Goal: Information Seeking & Learning: Learn about a topic

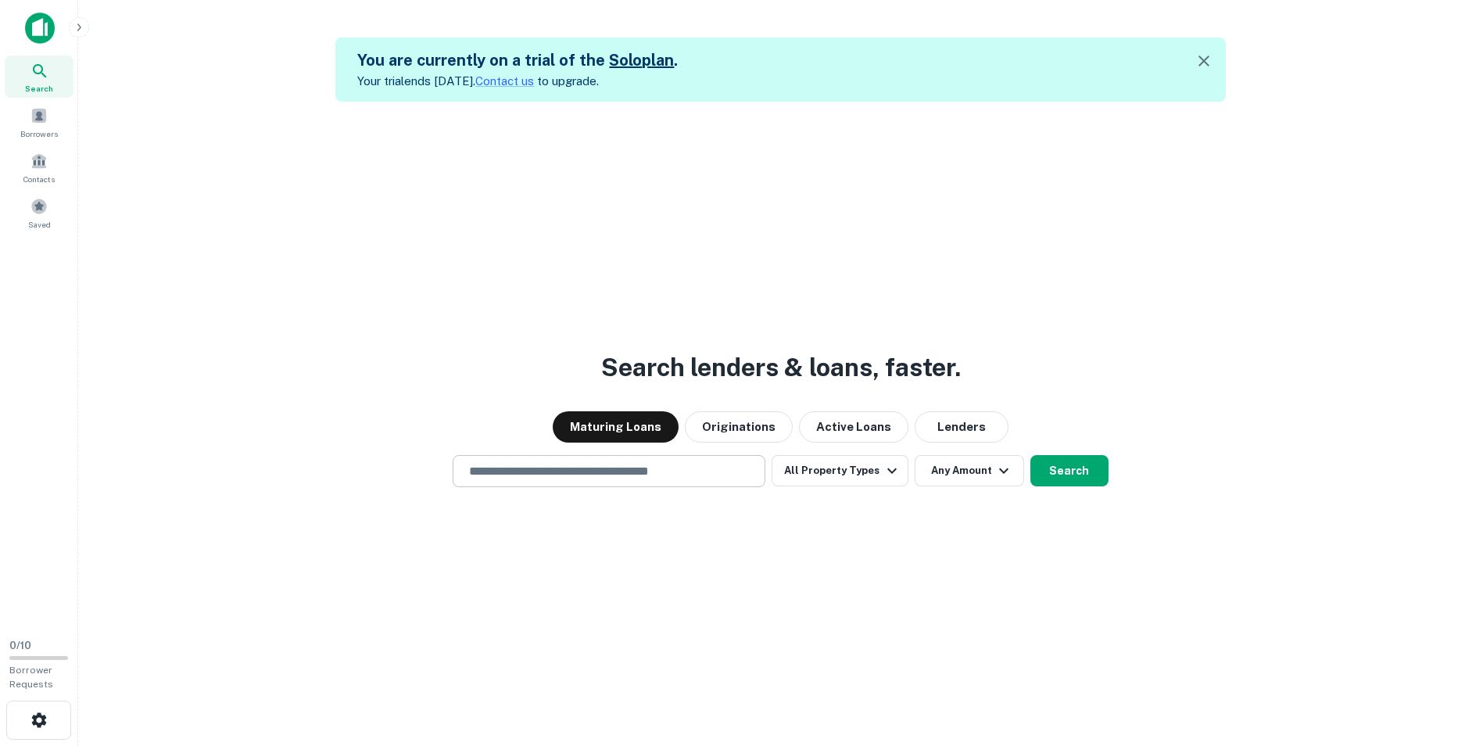
click at [619, 461] on div "​" at bounding box center [609, 471] width 313 height 32
click at [793, 471] on button "All Property Types" at bounding box center [840, 470] width 136 height 31
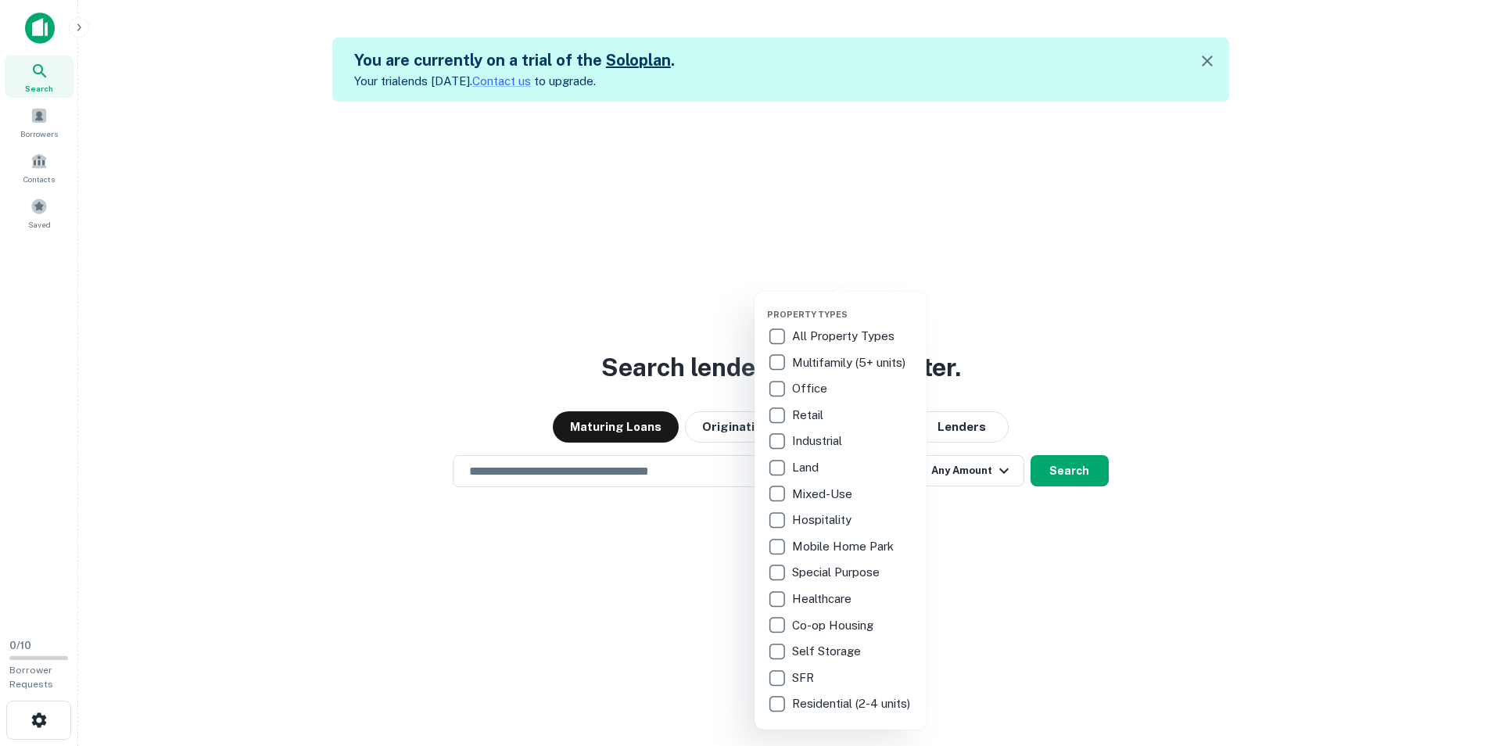
click at [794, 367] on p "Multifamily (5+ units)" at bounding box center [850, 362] width 116 height 19
click at [582, 499] on div at bounding box center [747, 373] width 1495 height 746
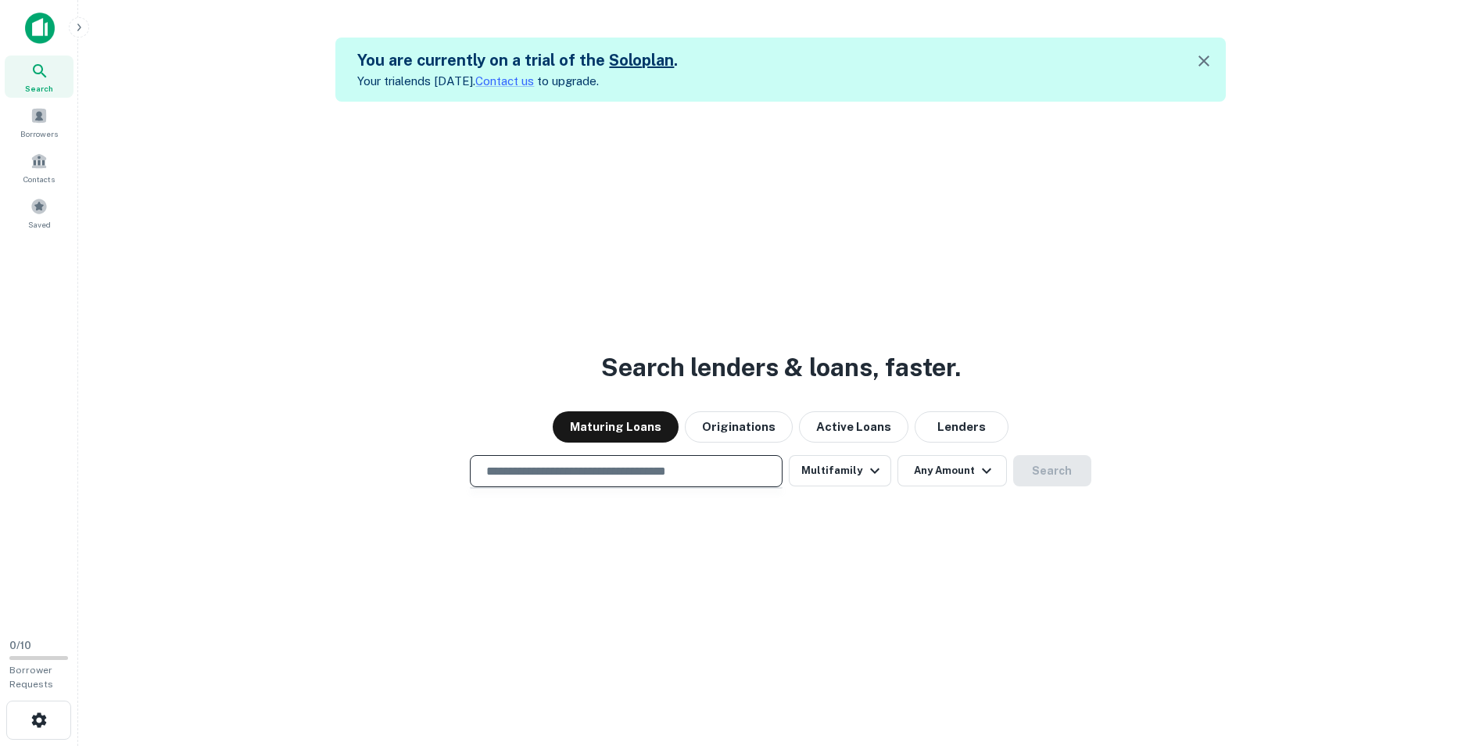
click at [582, 476] on input "text" at bounding box center [626, 471] width 299 height 18
type input "**********"
click at [953, 466] on button "Any Amount" at bounding box center [951, 470] width 109 height 31
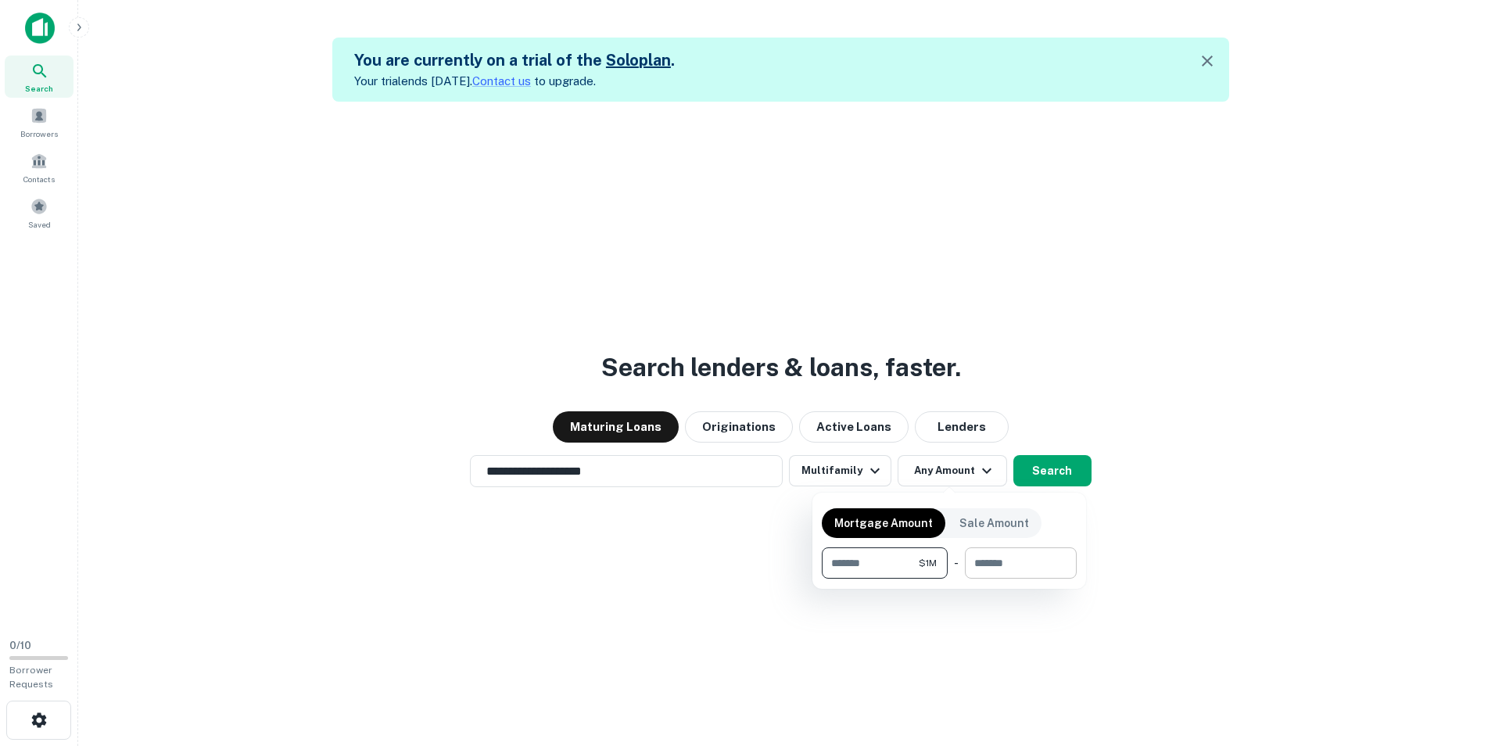
type input "*******"
click at [978, 558] on input "number" at bounding box center [1015, 562] width 101 height 31
type input "********"
click at [1061, 478] on div at bounding box center [747, 373] width 1495 height 746
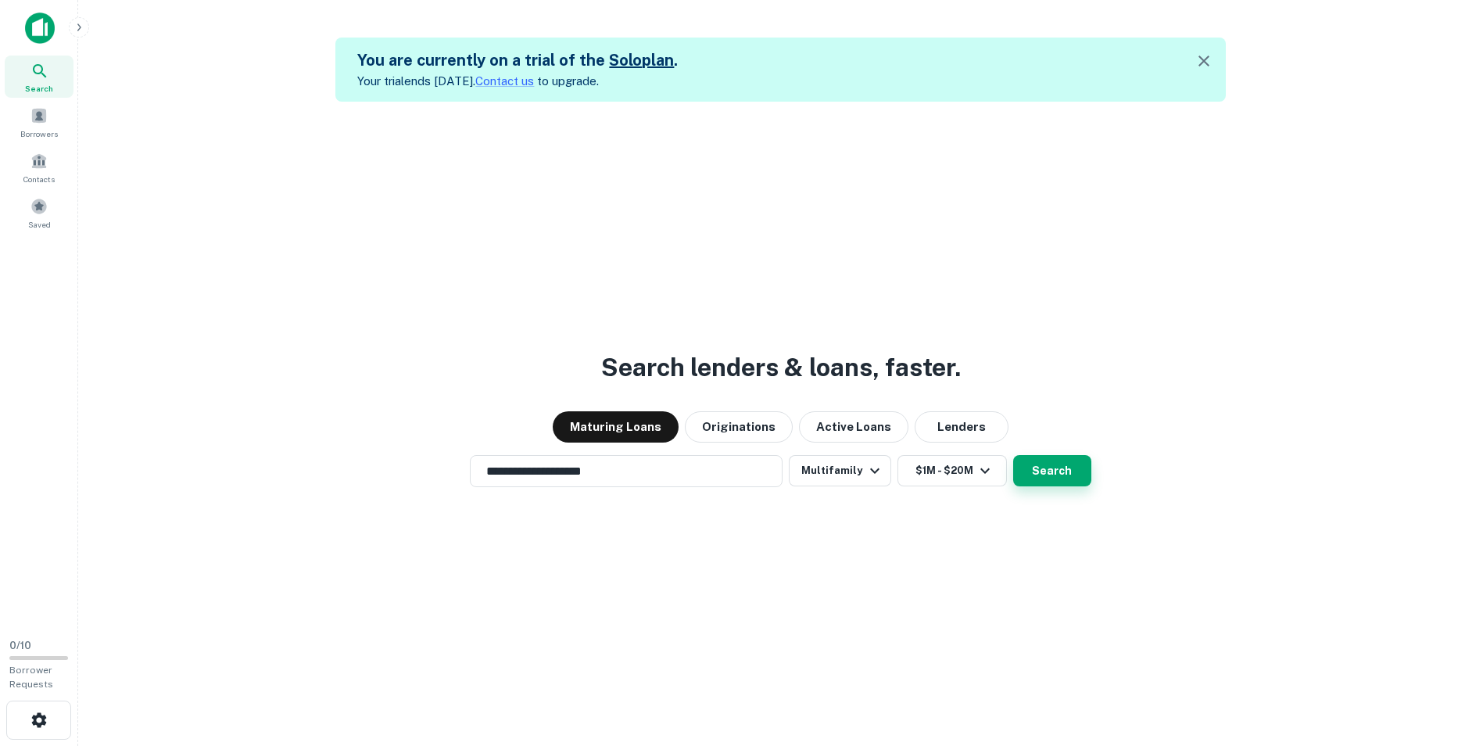
click at [1060, 469] on button "Search" at bounding box center [1052, 470] width 78 height 31
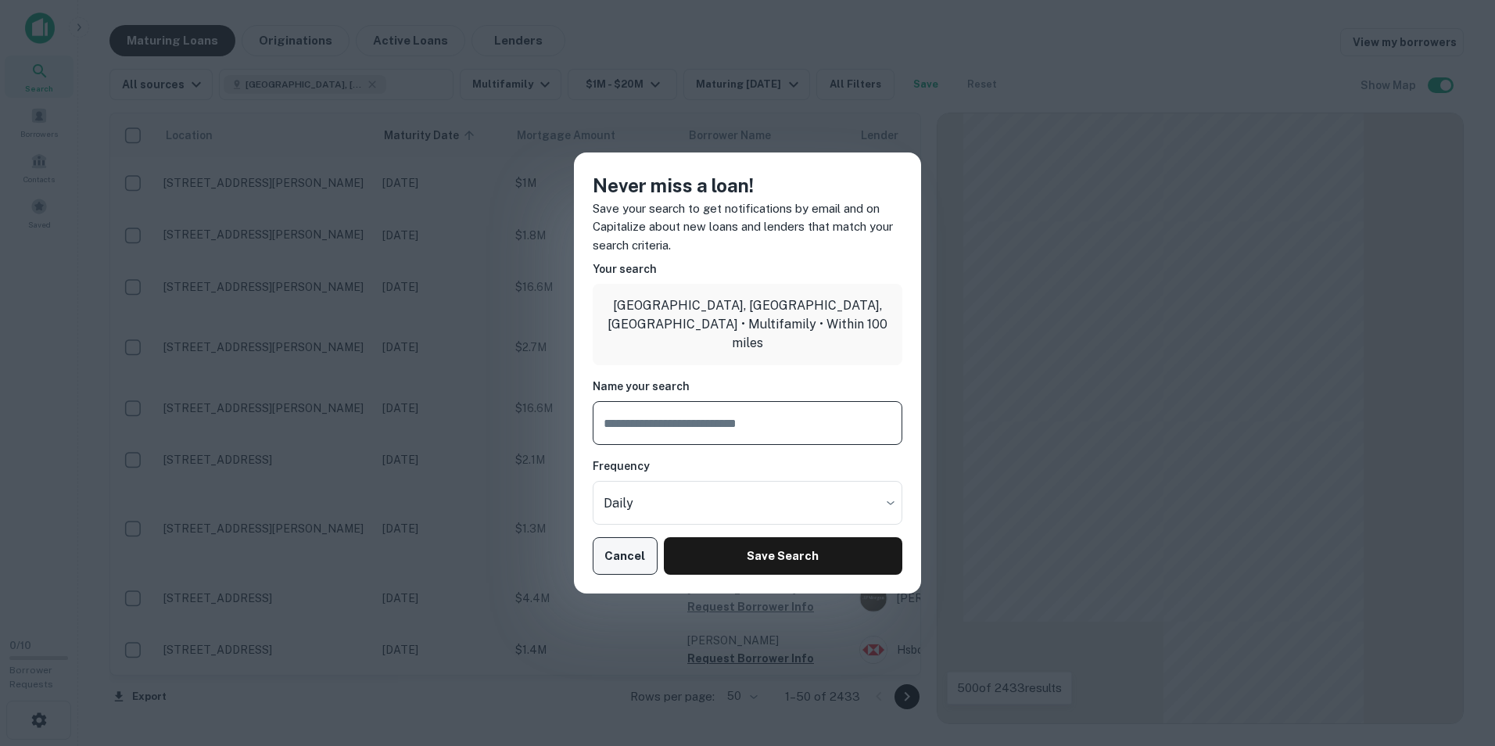
click at [614, 558] on button "Cancel" at bounding box center [625, 556] width 65 height 38
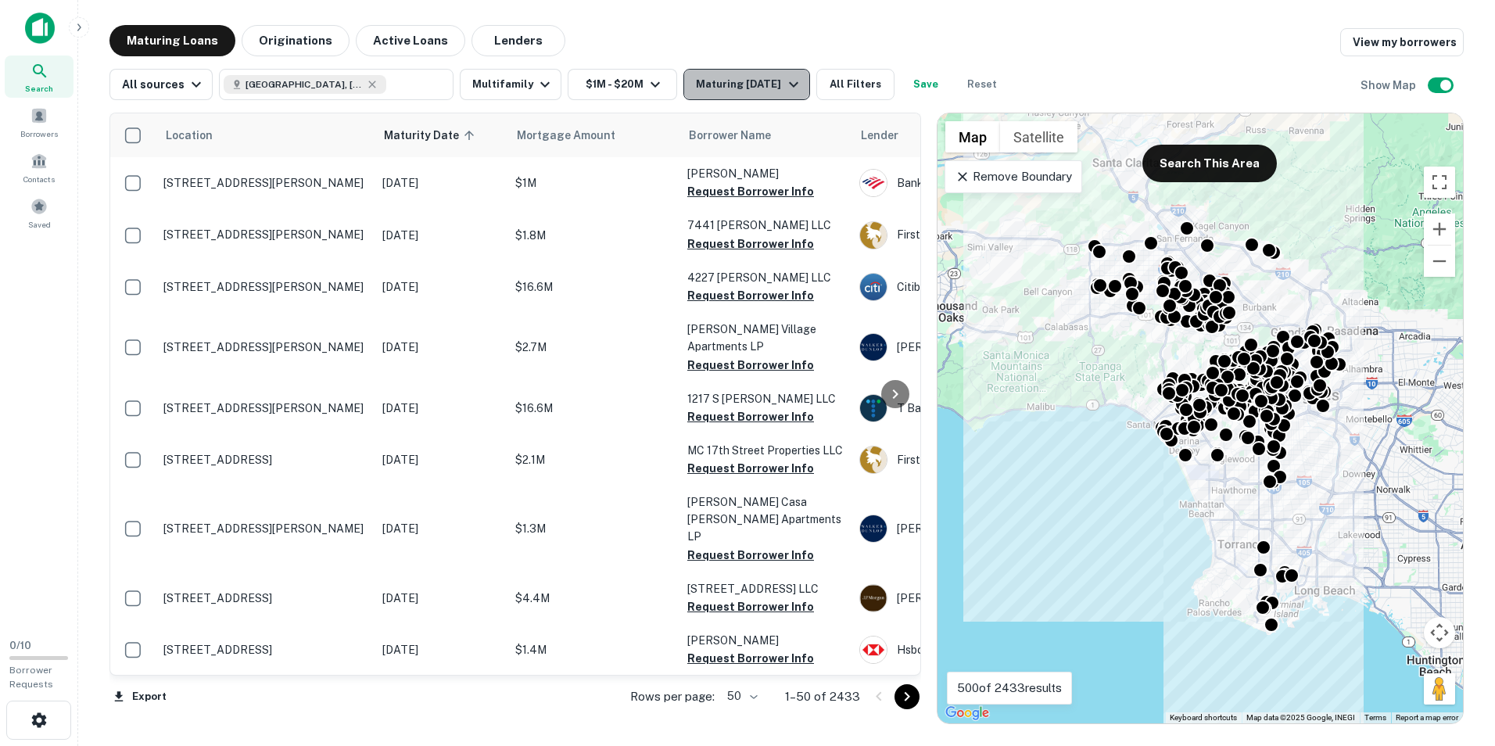
click at [736, 78] on div "Maturing [DATE]" at bounding box center [749, 84] width 106 height 19
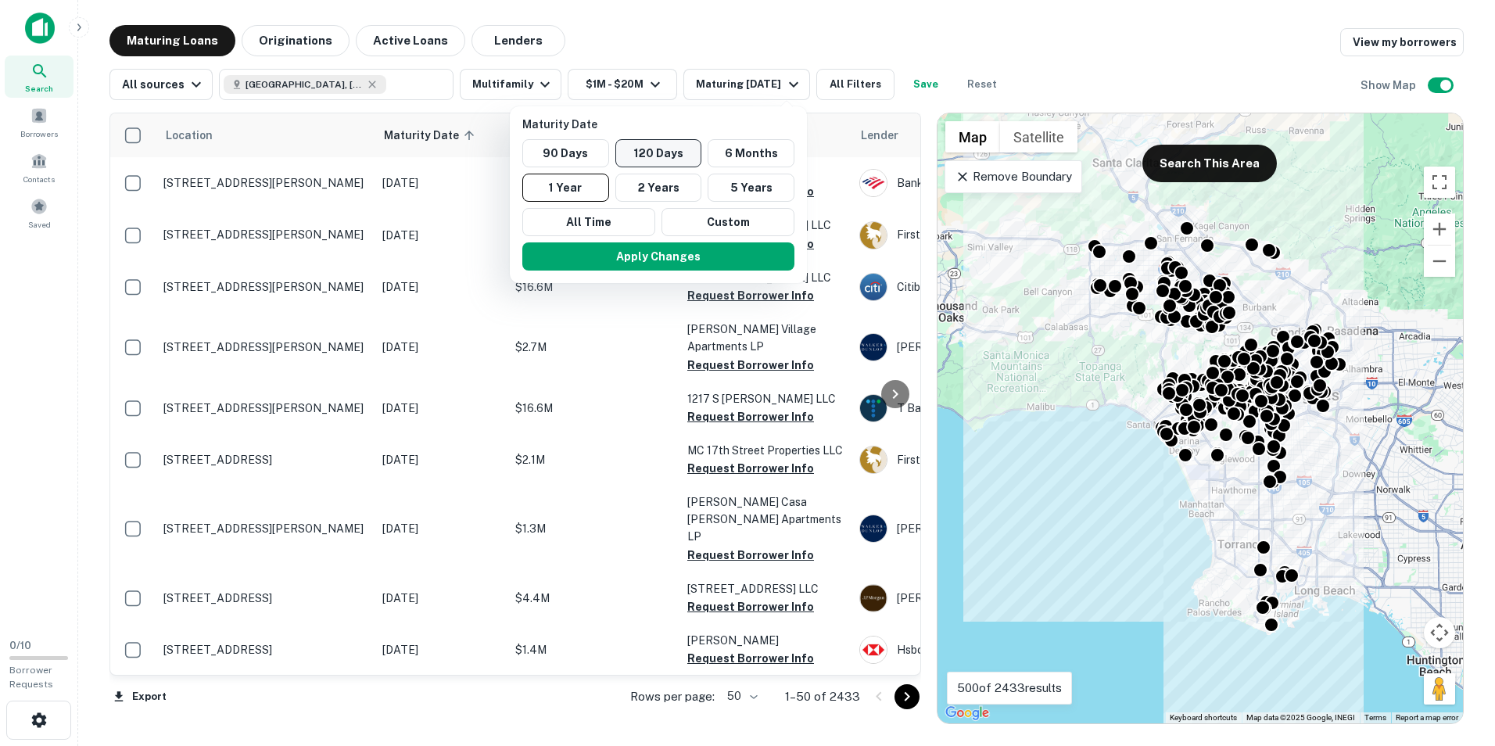
click at [635, 153] on button "120 Days" at bounding box center [658, 153] width 87 height 28
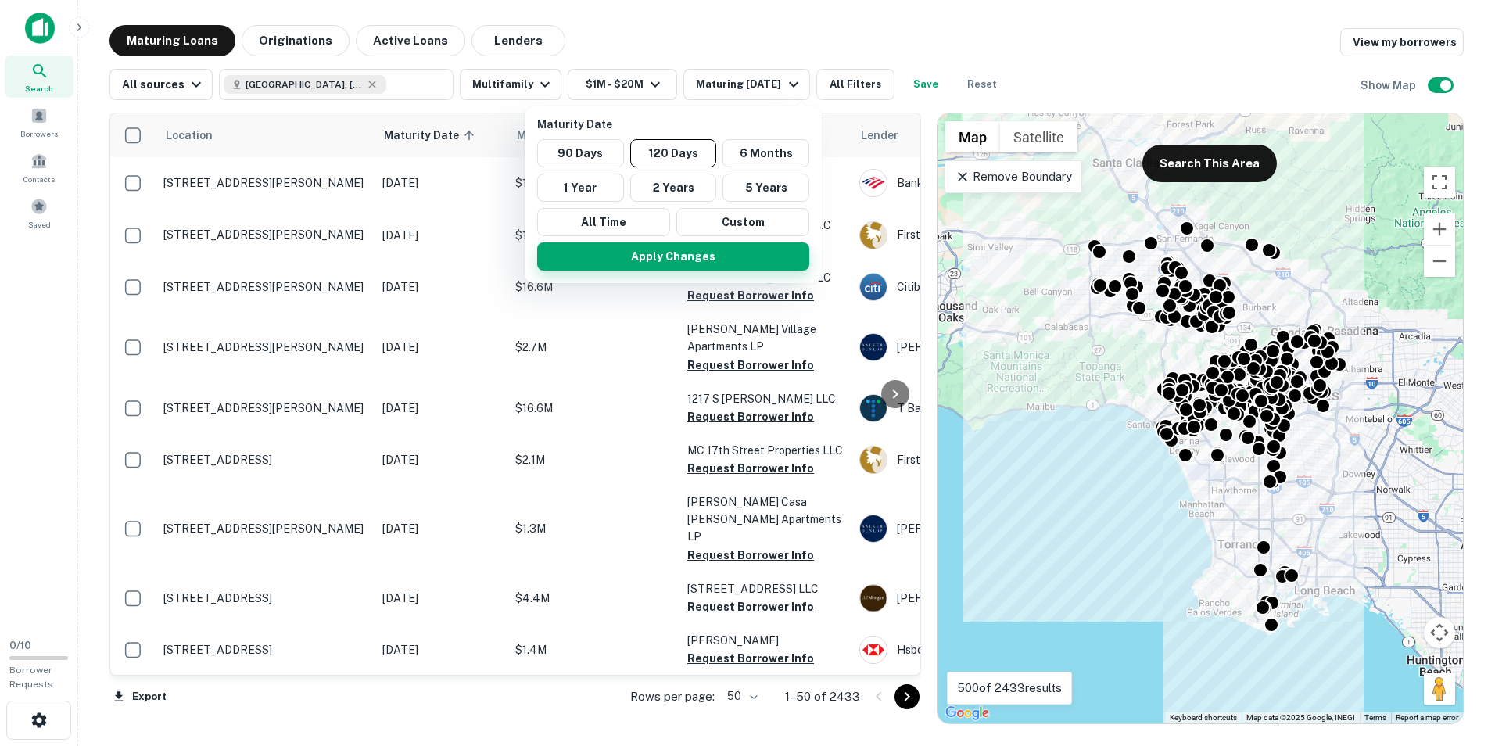
click at [636, 258] on button "Apply Changes" at bounding box center [673, 256] width 272 height 28
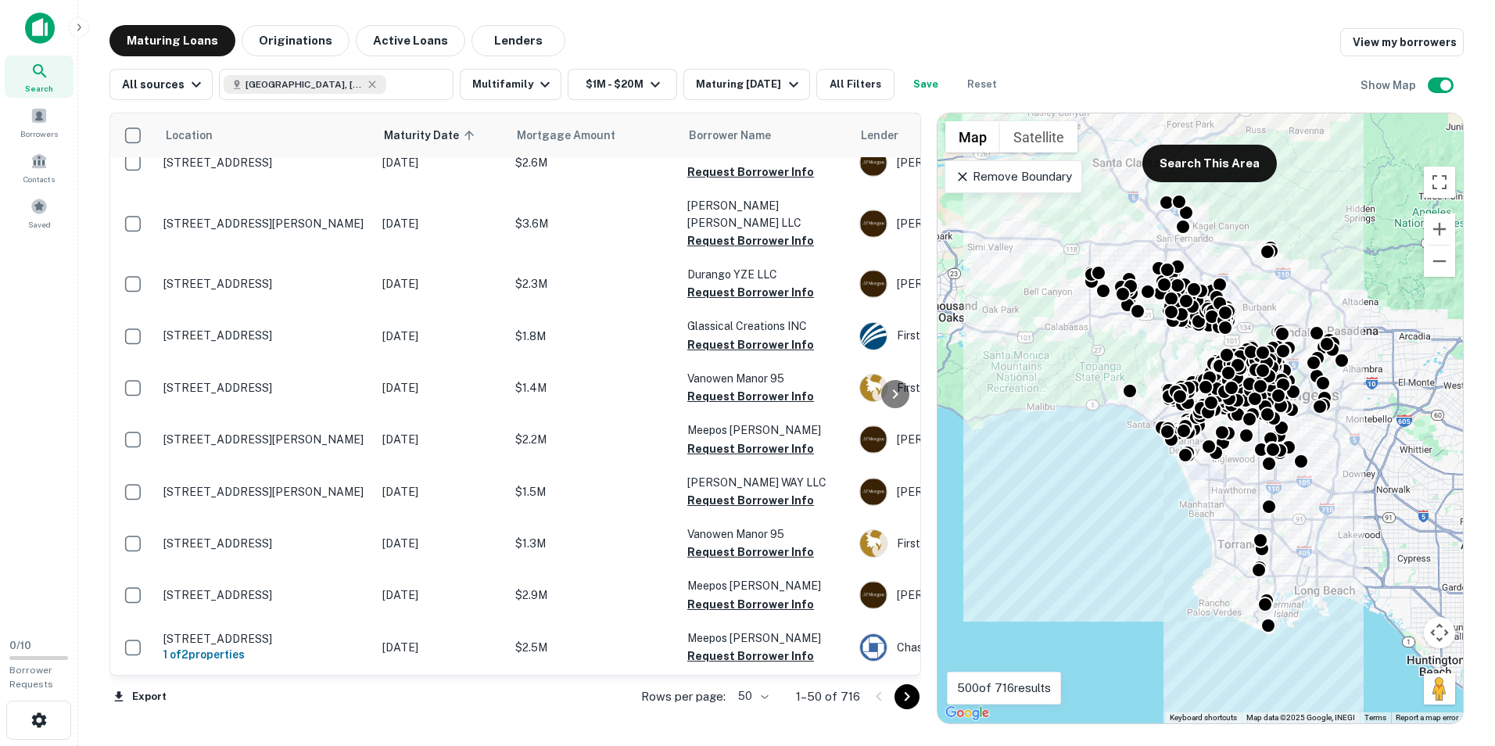
scroll to position [2168, 0]
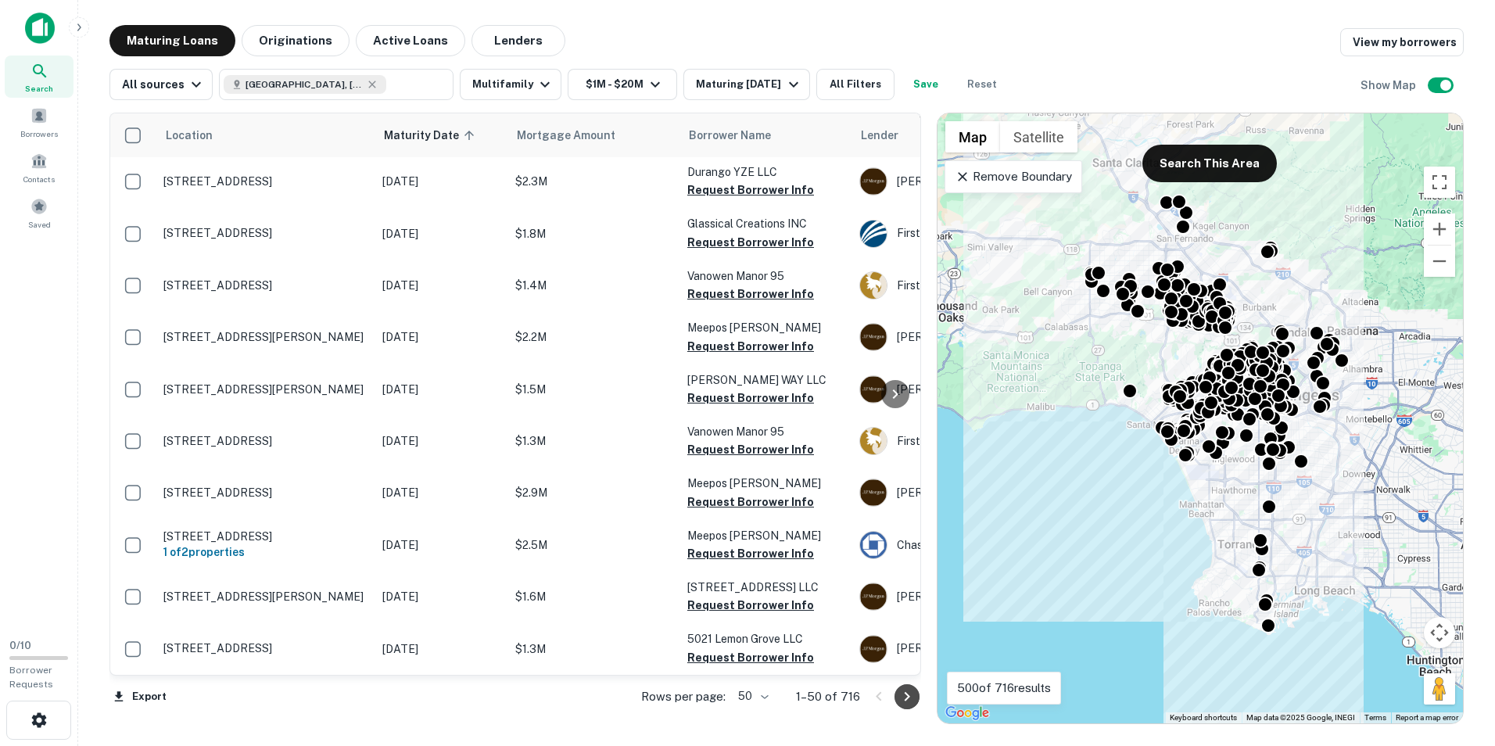
click at [901, 700] on icon "Go to next page" at bounding box center [906, 696] width 19 height 19
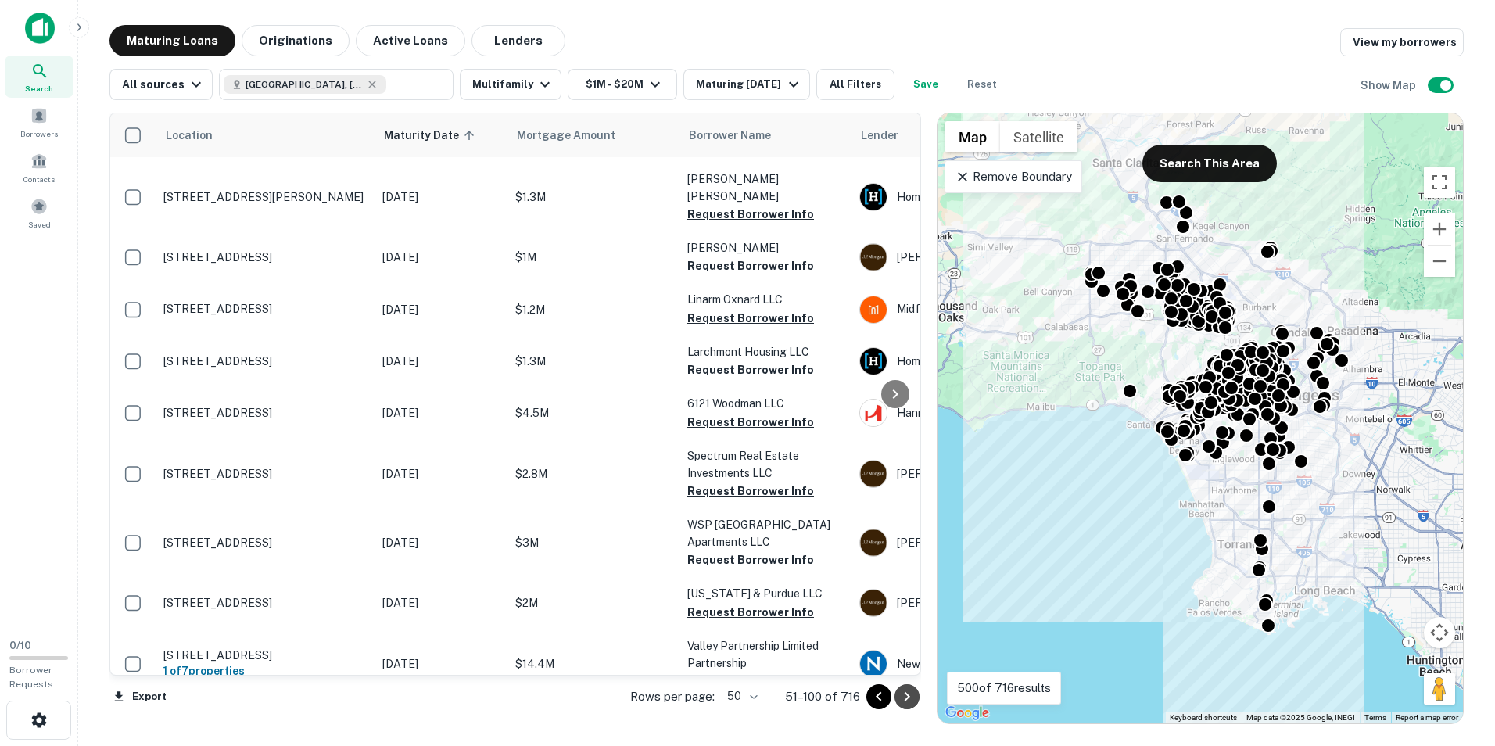
click at [909, 693] on icon "Go to next page" at bounding box center [906, 696] width 19 height 19
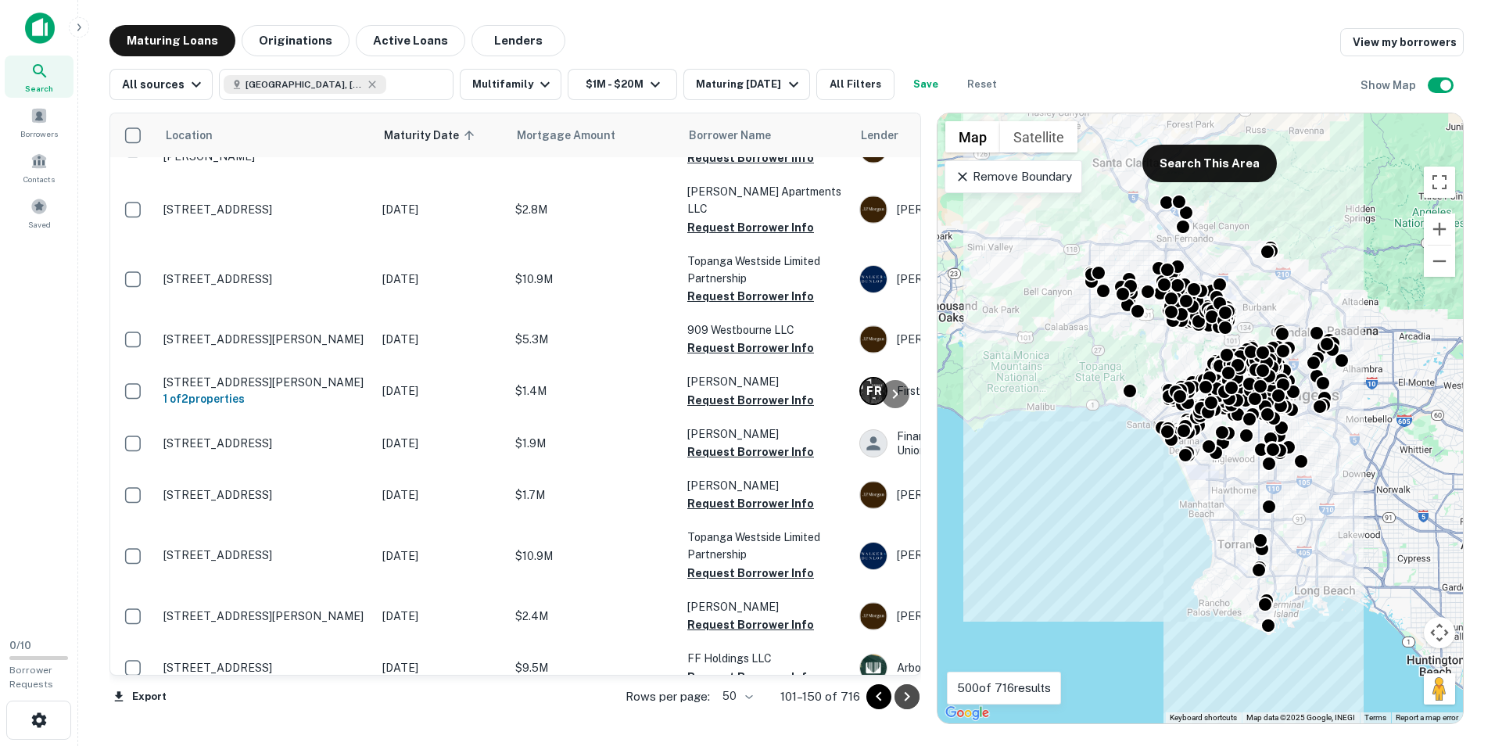
click at [909, 693] on icon "Go to next page" at bounding box center [906, 696] width 19 height 19
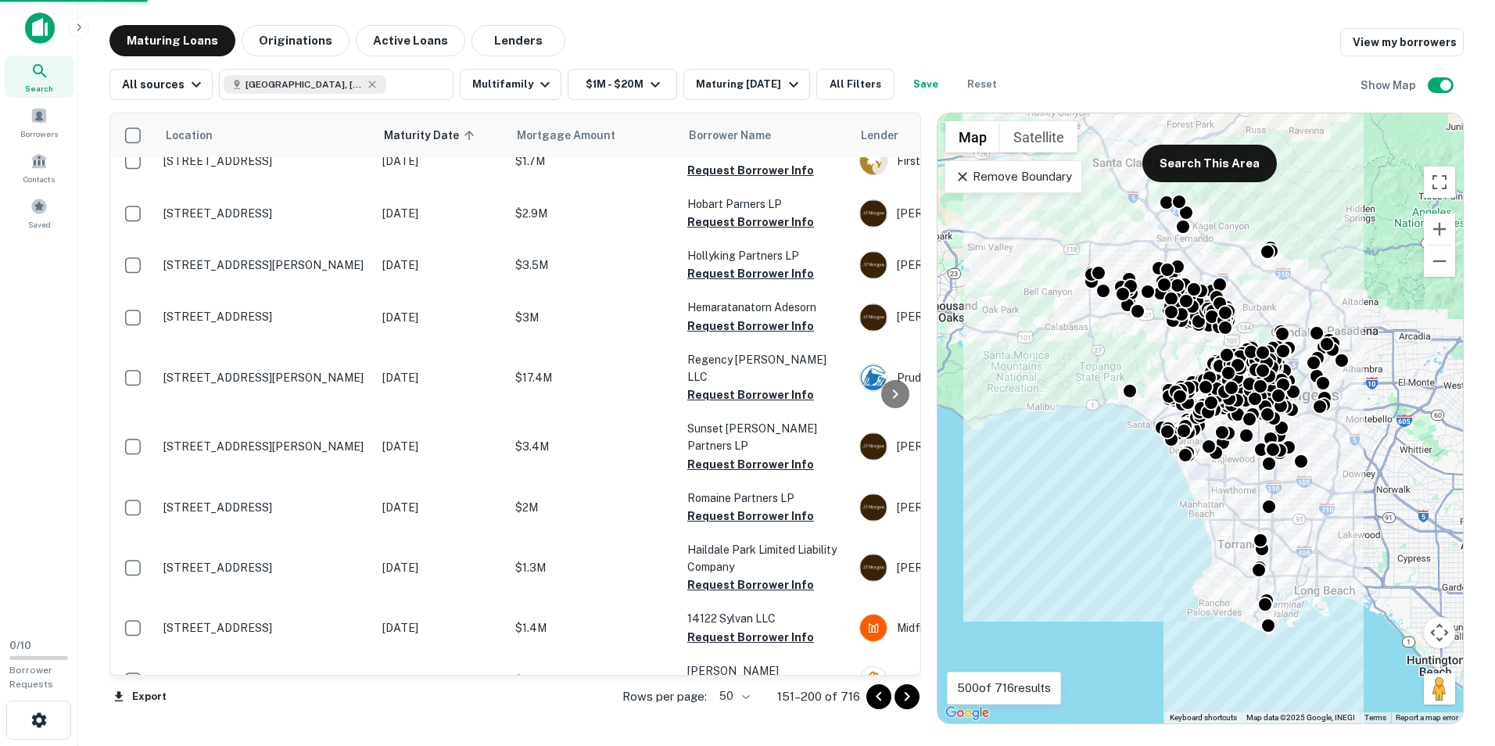
scroll to position [2160, 0]
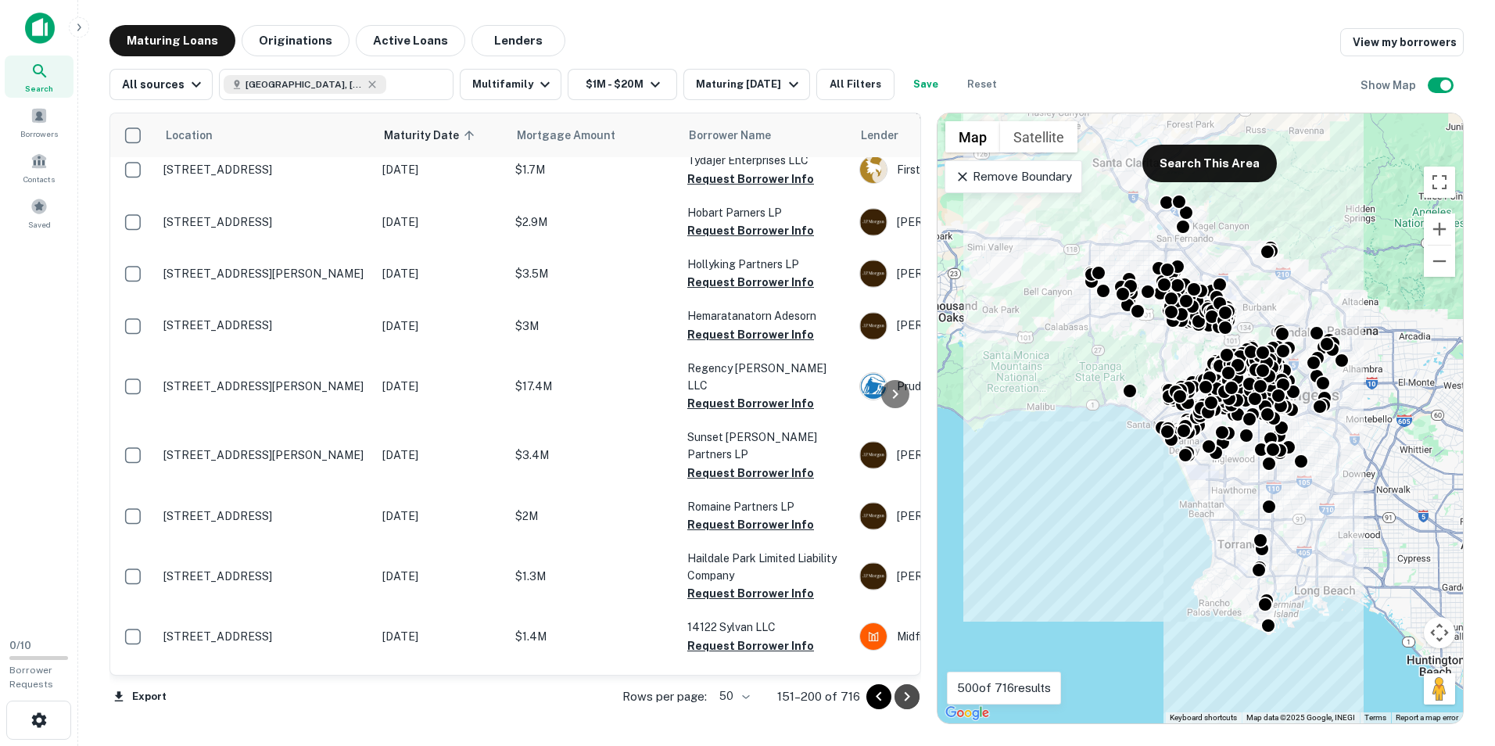
click at [909, 693] on icon "Go to next page" at bounding box center [906, 696] width 19 height 19
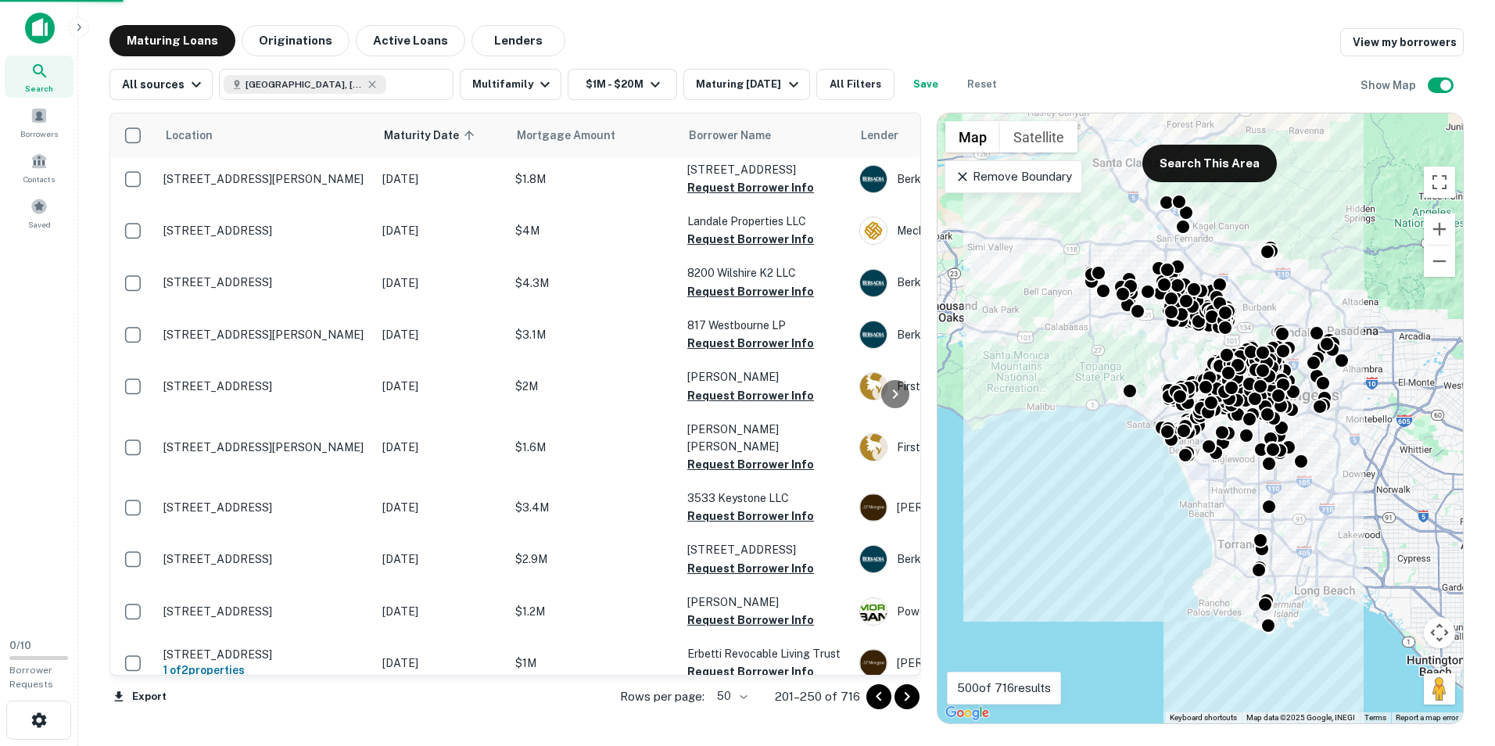
scroll to position [2161, 0]
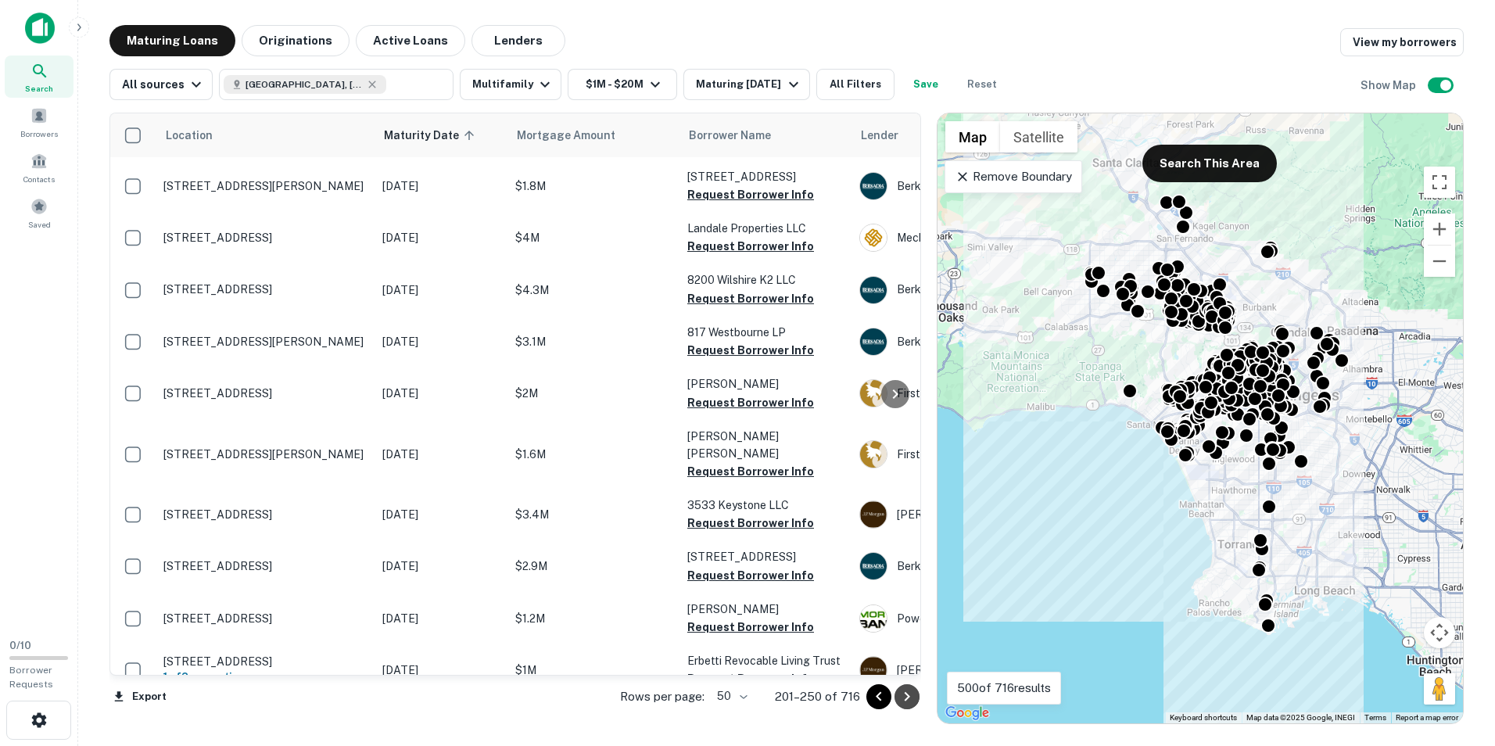
click at [900, 698] on icon "Go to next page" at bounding box center [906, 696] width 19 height 19
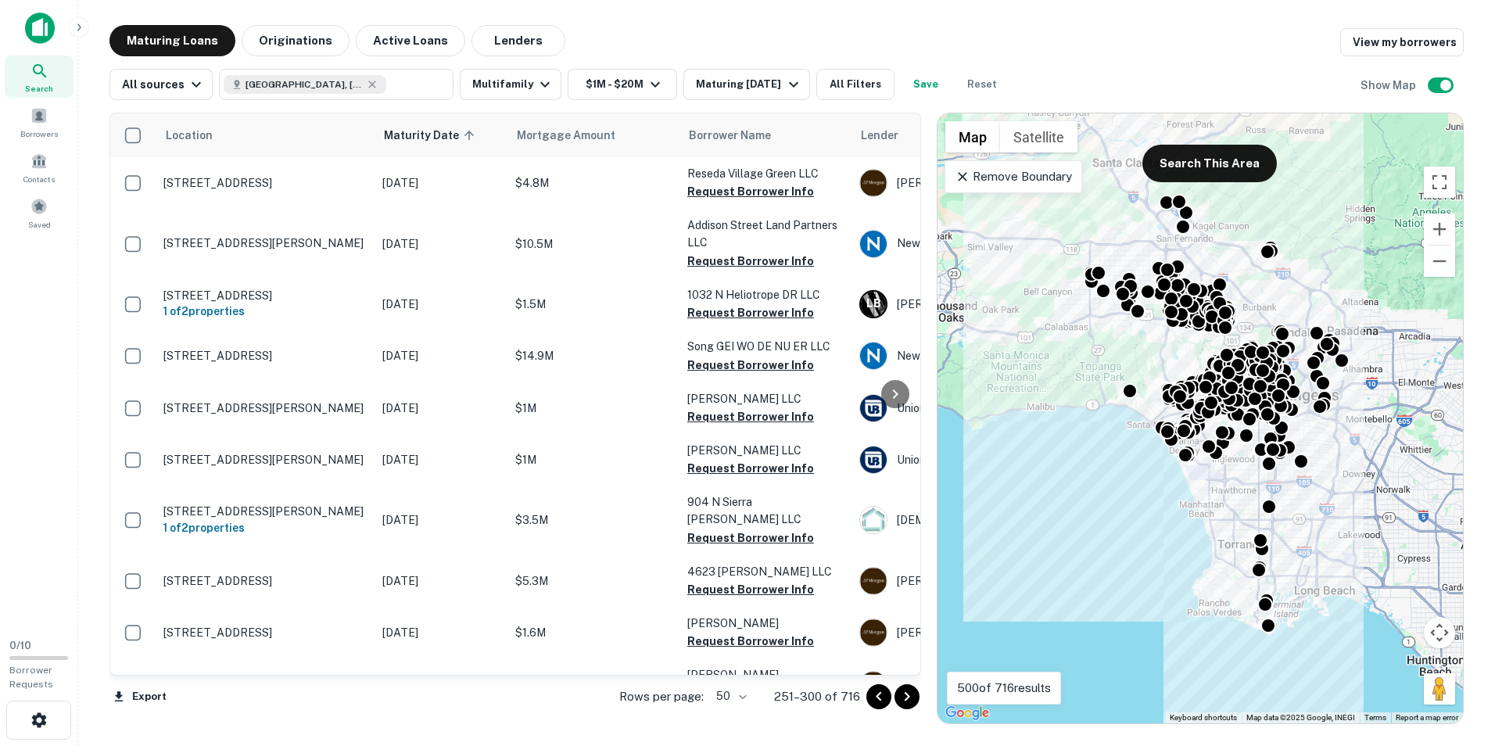
click at [912, 693] on icon "Go to next page" at bounding box center [906, 696] width 19 height 19
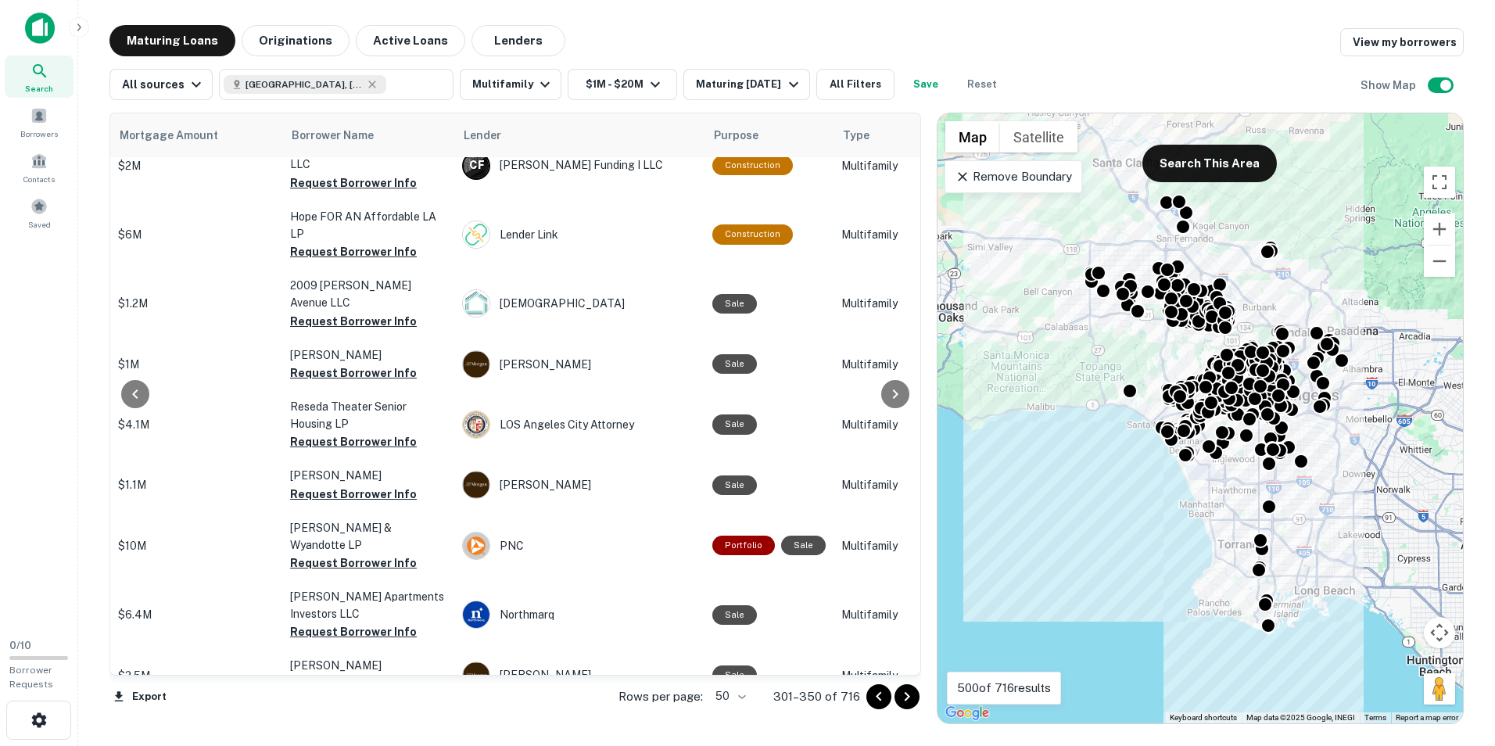
scroll to position [78, 387]
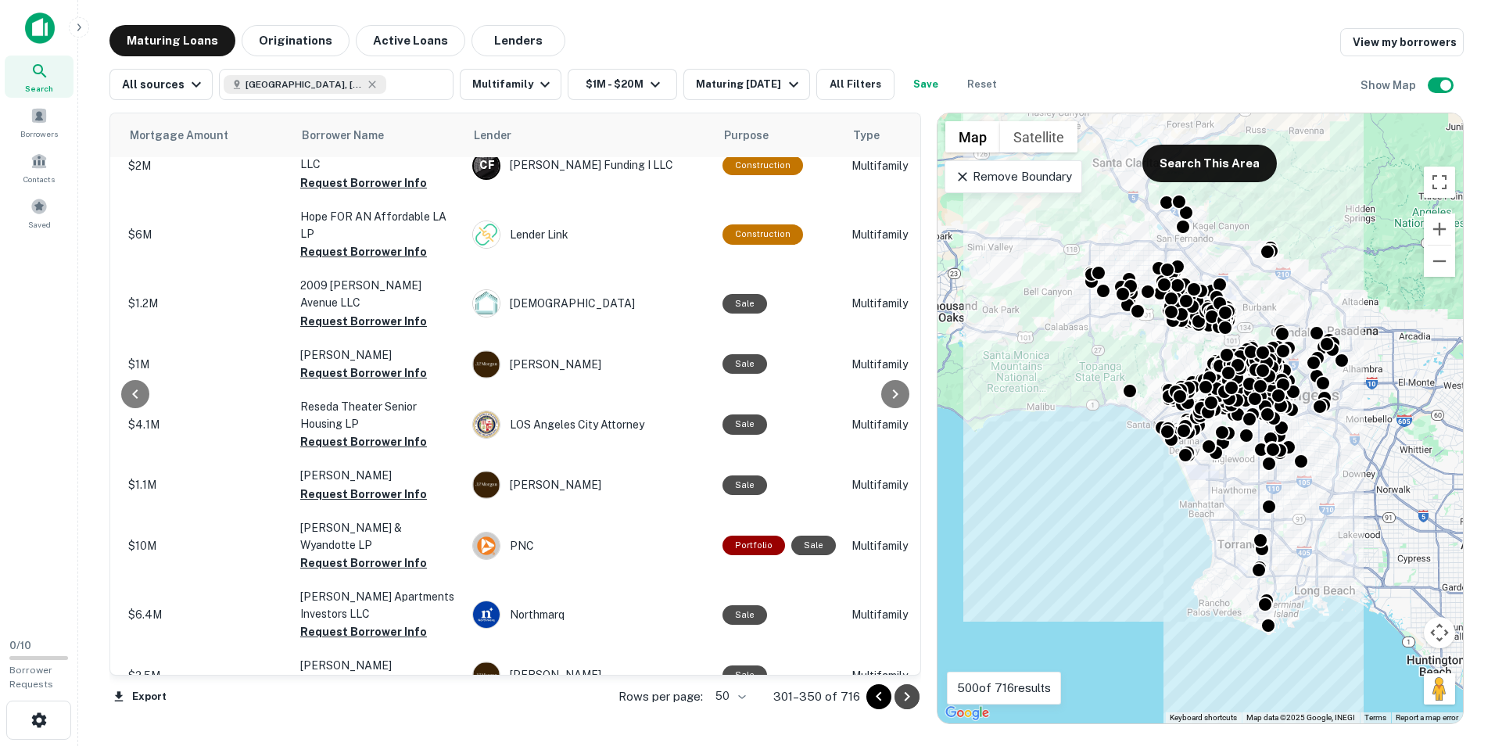
click at [904, 697] on icon "Go to next page" at bounding box center [906, 696] width 19 height 19
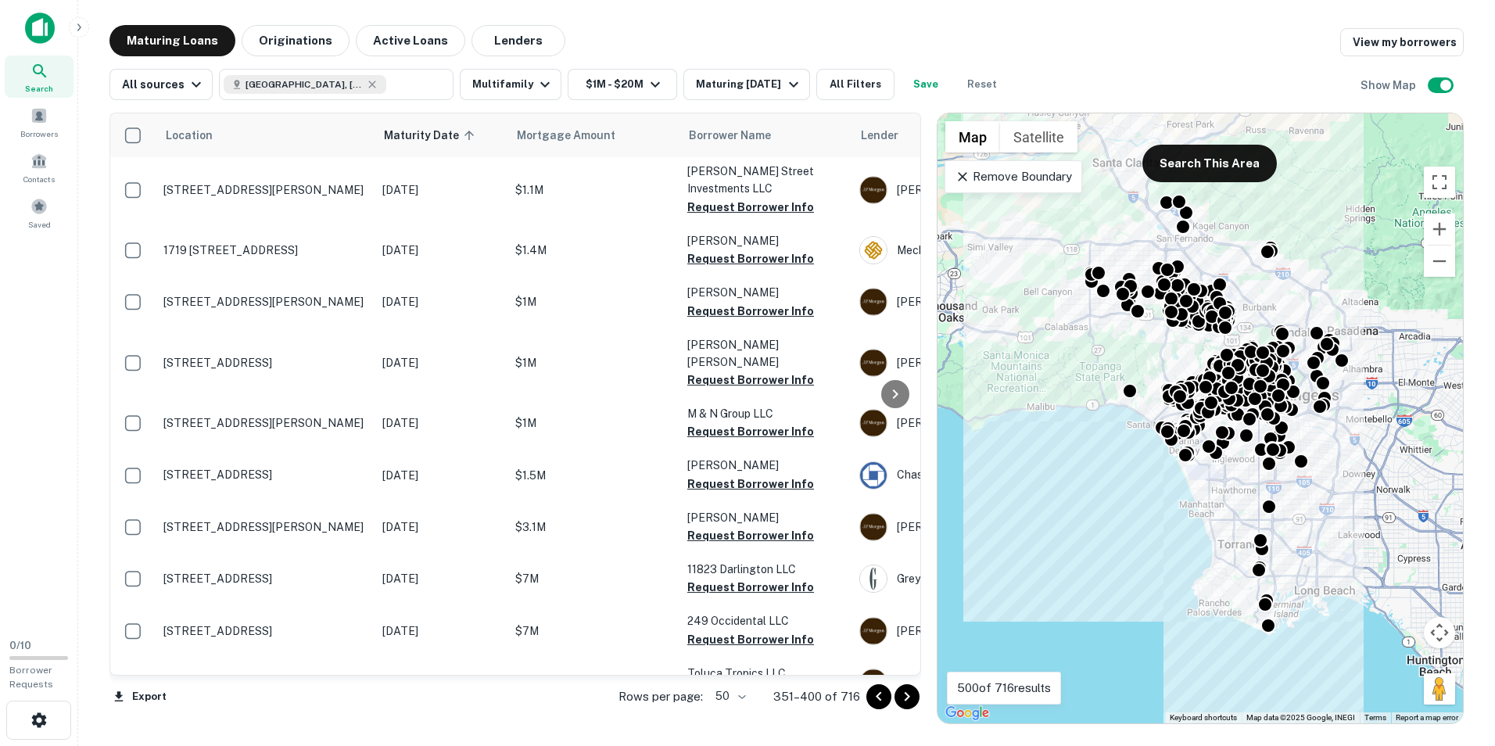
scroll to position [782, 0]
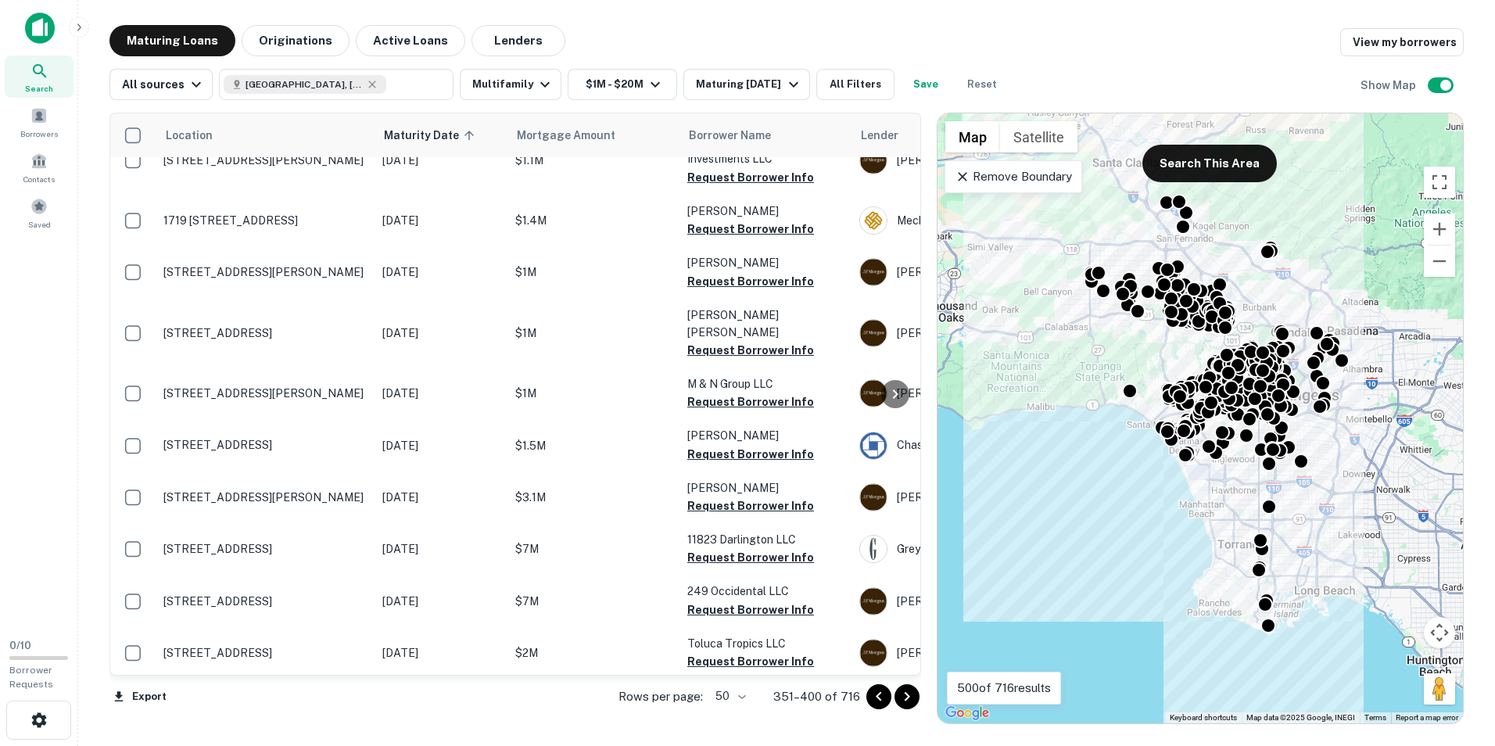
click at [44, 412] on div "Search Borrowers Contacts Saved" at bounding box center [38, 313] width 77 height 626
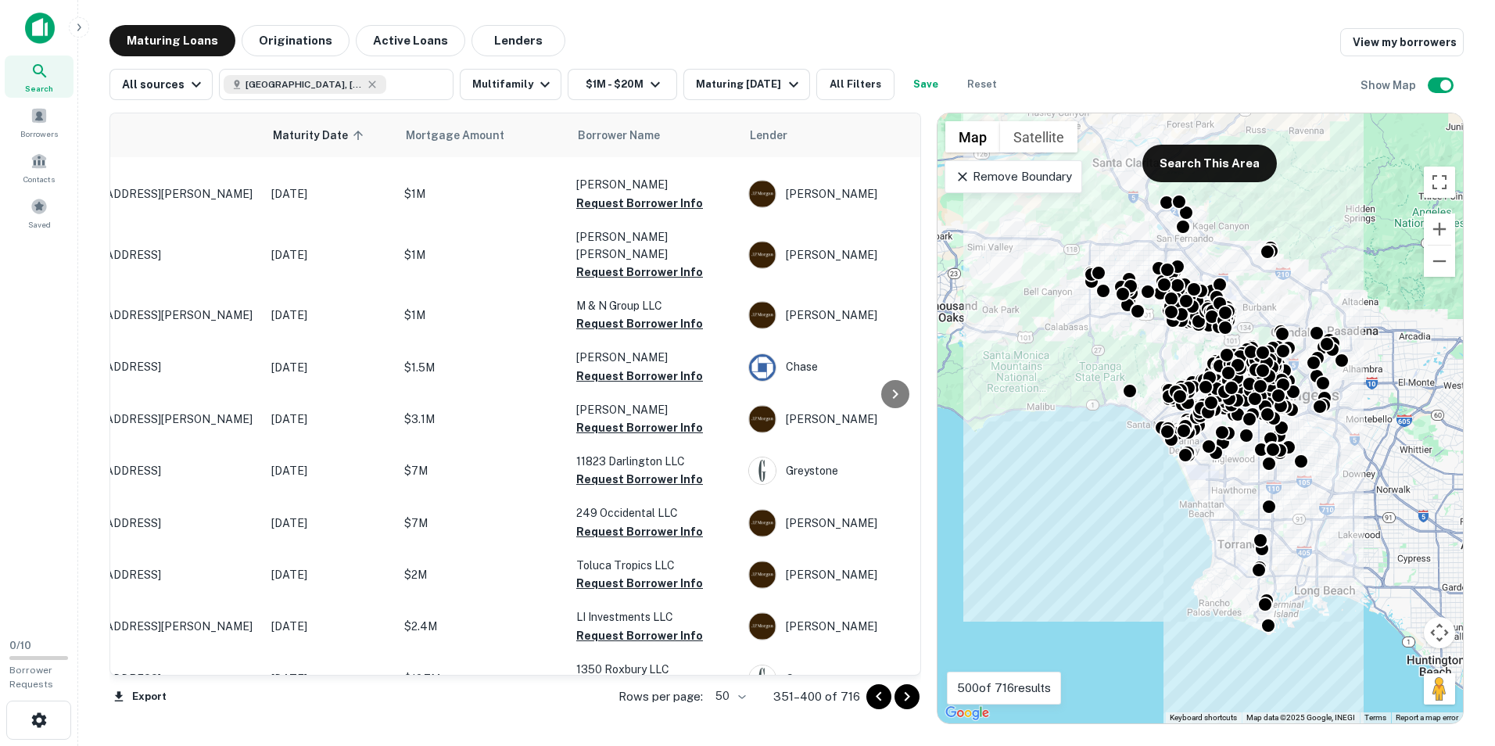
scroll to position [860, 0]
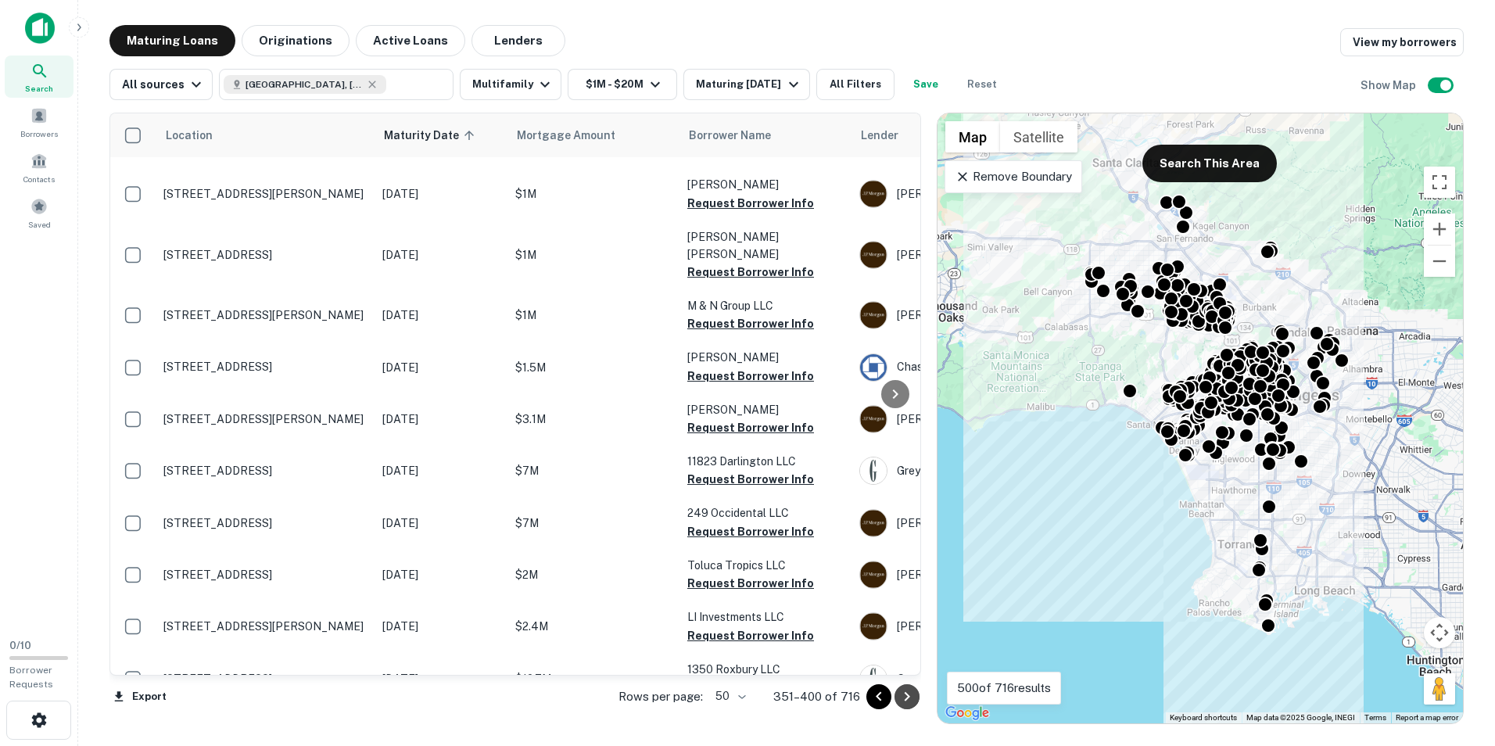
click at [909, 692] on icon "Go to next page" at bounding box center [906, 696] width 19 height 19
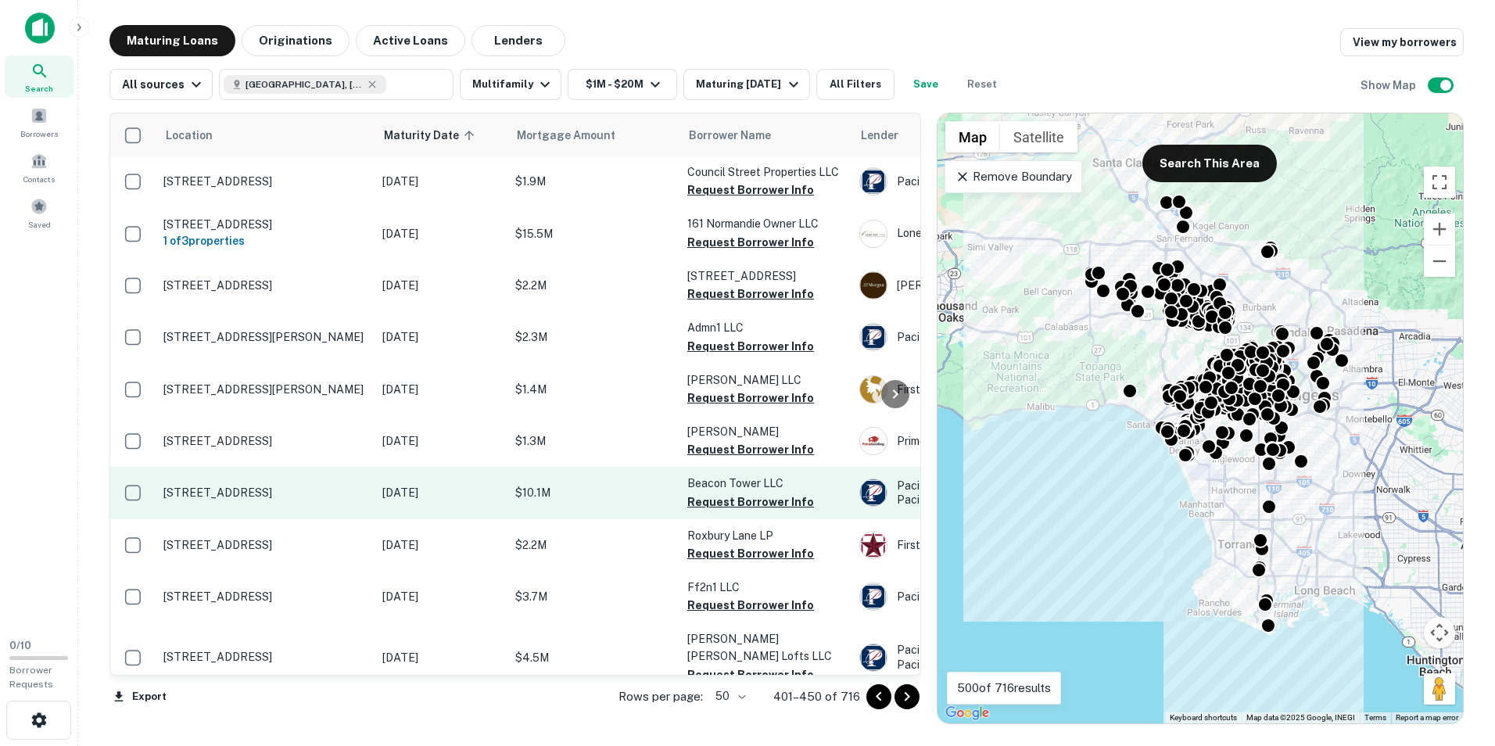
scroll to position [1016, 0]
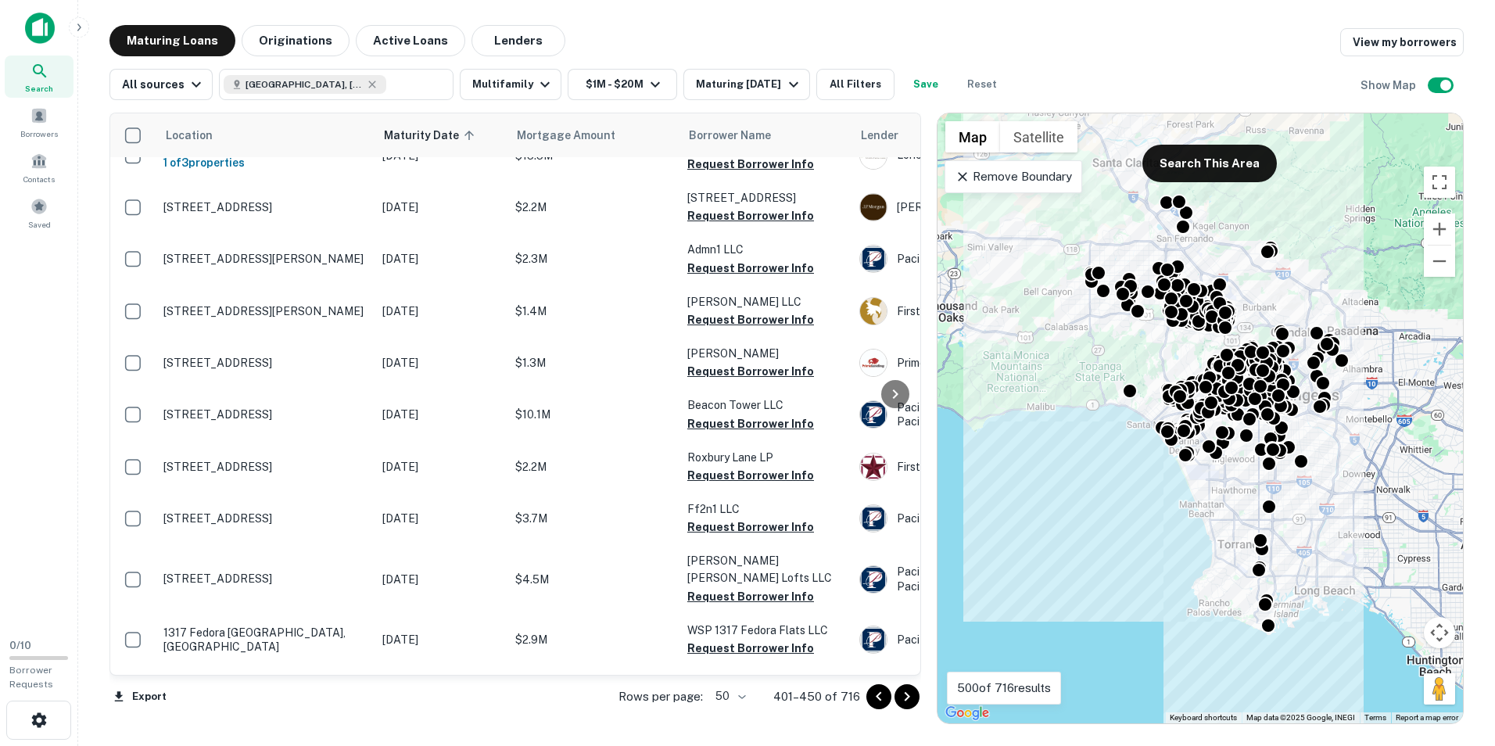
click at [901, 696] on icon "Go to next page" at bounding box center [906, 696] width 19 height 19
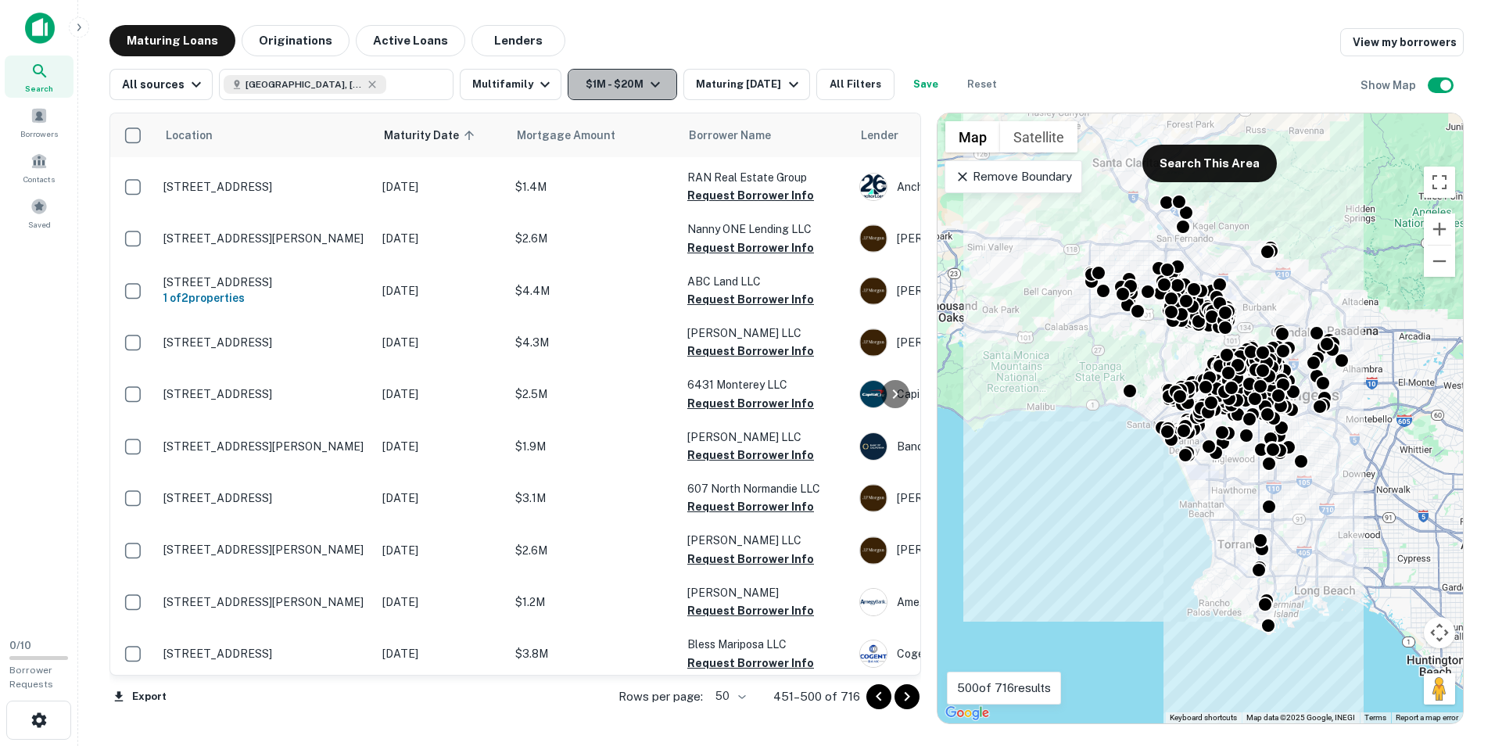
click at [582, 95] on button "$1M - $20M" at bounding box center [621, 84] width 109 height 31
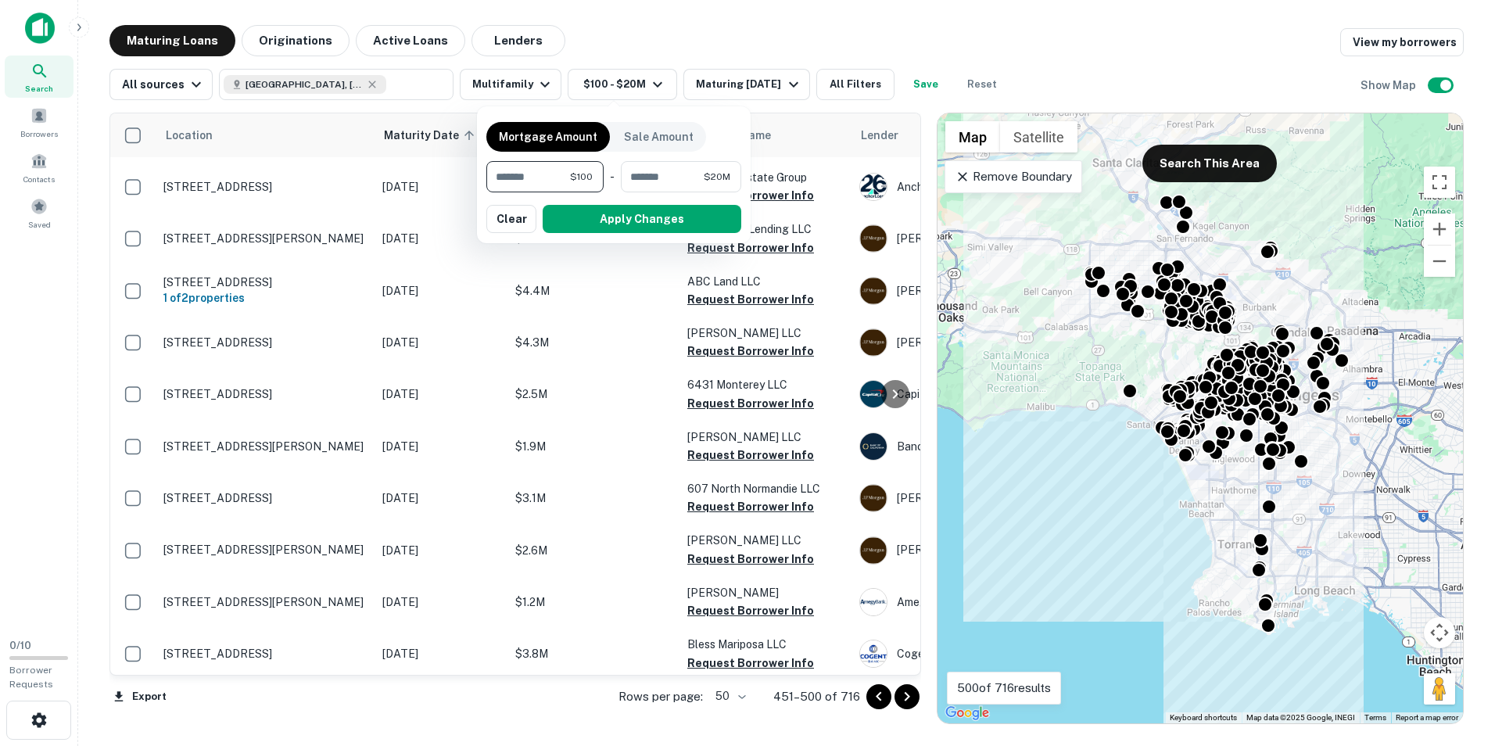
type input "*"
type input "*******"
click at [571, 214] on button "Apply Changes" at bounding box center [641, 219] width 199 height 28
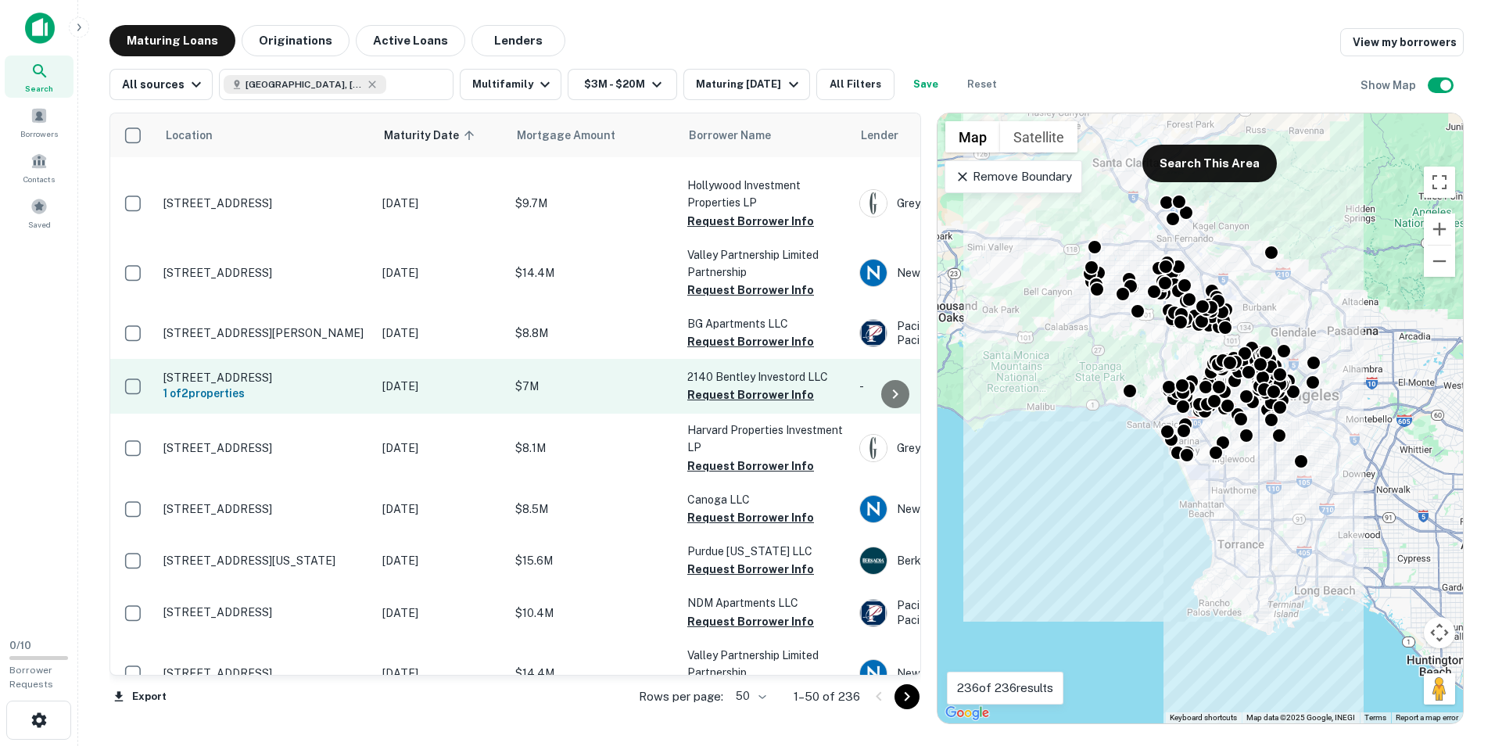
scroll to position [2257, 0]
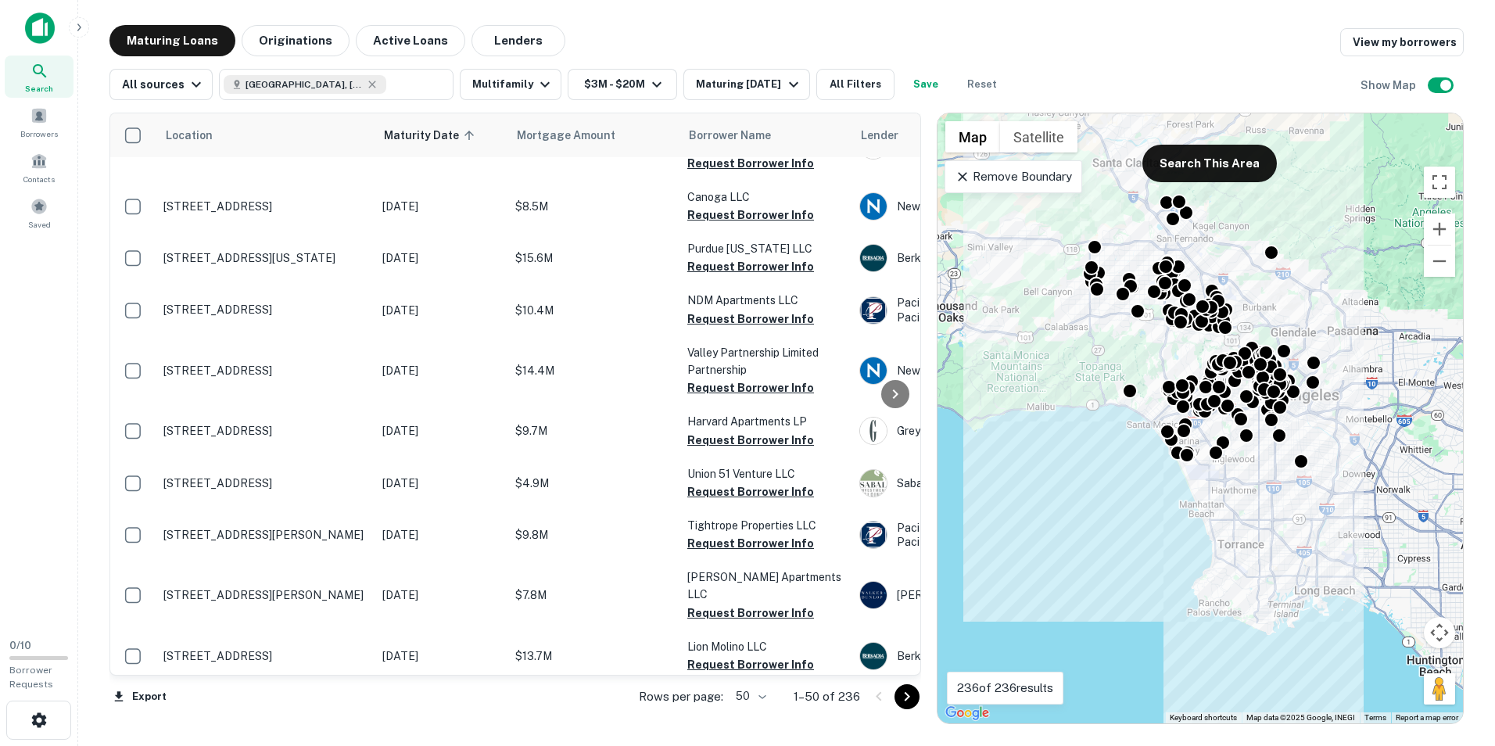
click at [900, 694] on icon "Go to next page" at bounding box center [906, 696] width 19 height 19
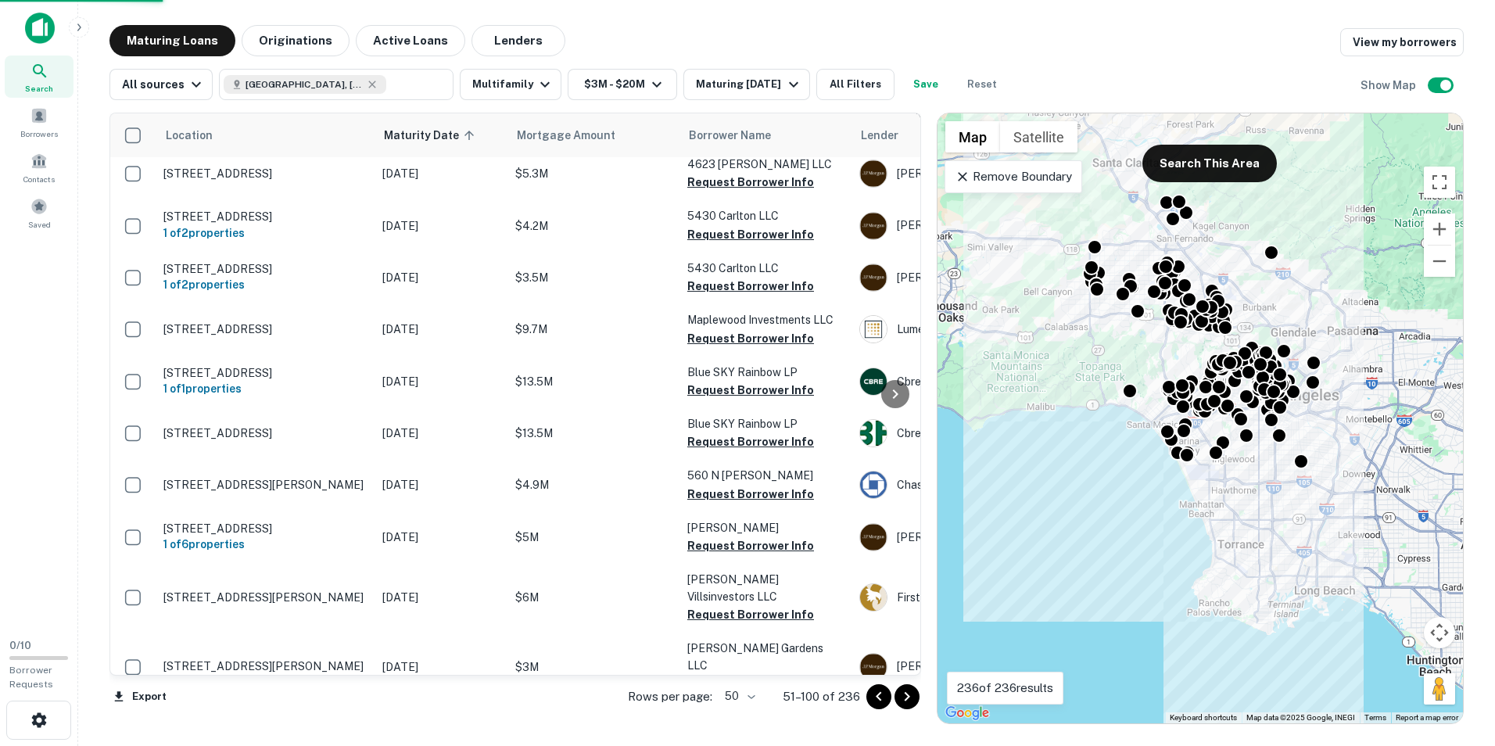
scroll to position [2187, 0]
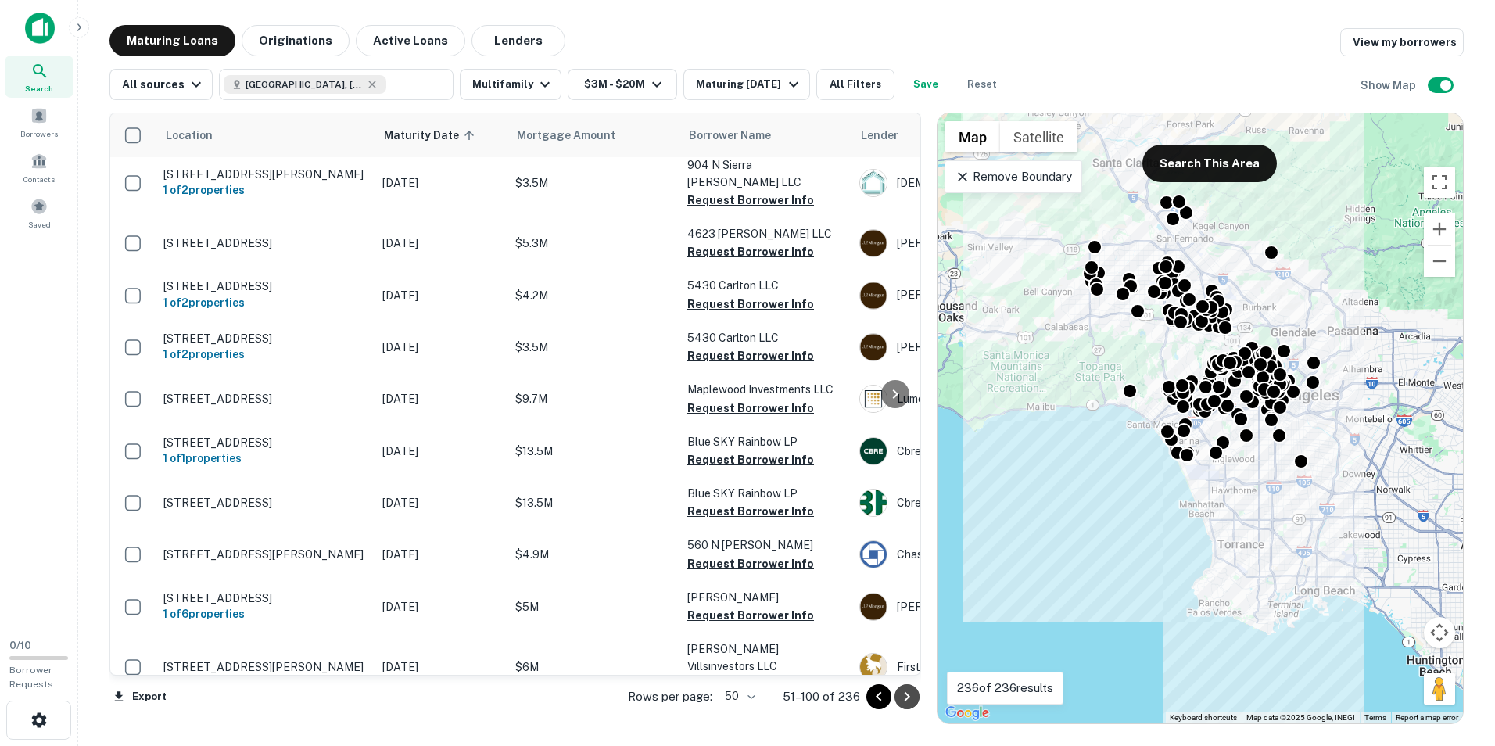
click at [900, 694] on icon "Go to next page" at bounding box center [906, 696] width 19 height 19
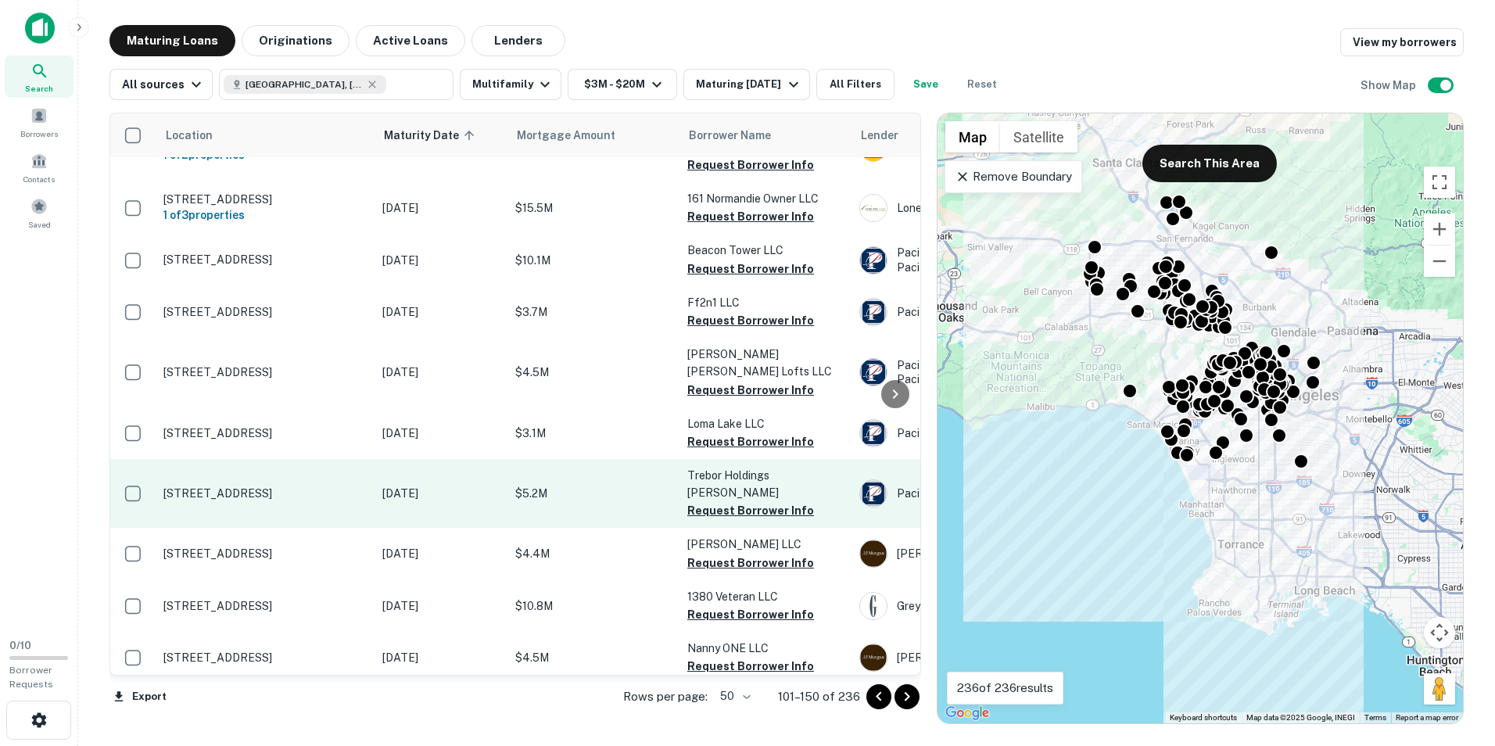
scroll to position [2273, 0]
